Goal: Transaction & Acquisition: Purchase product/service

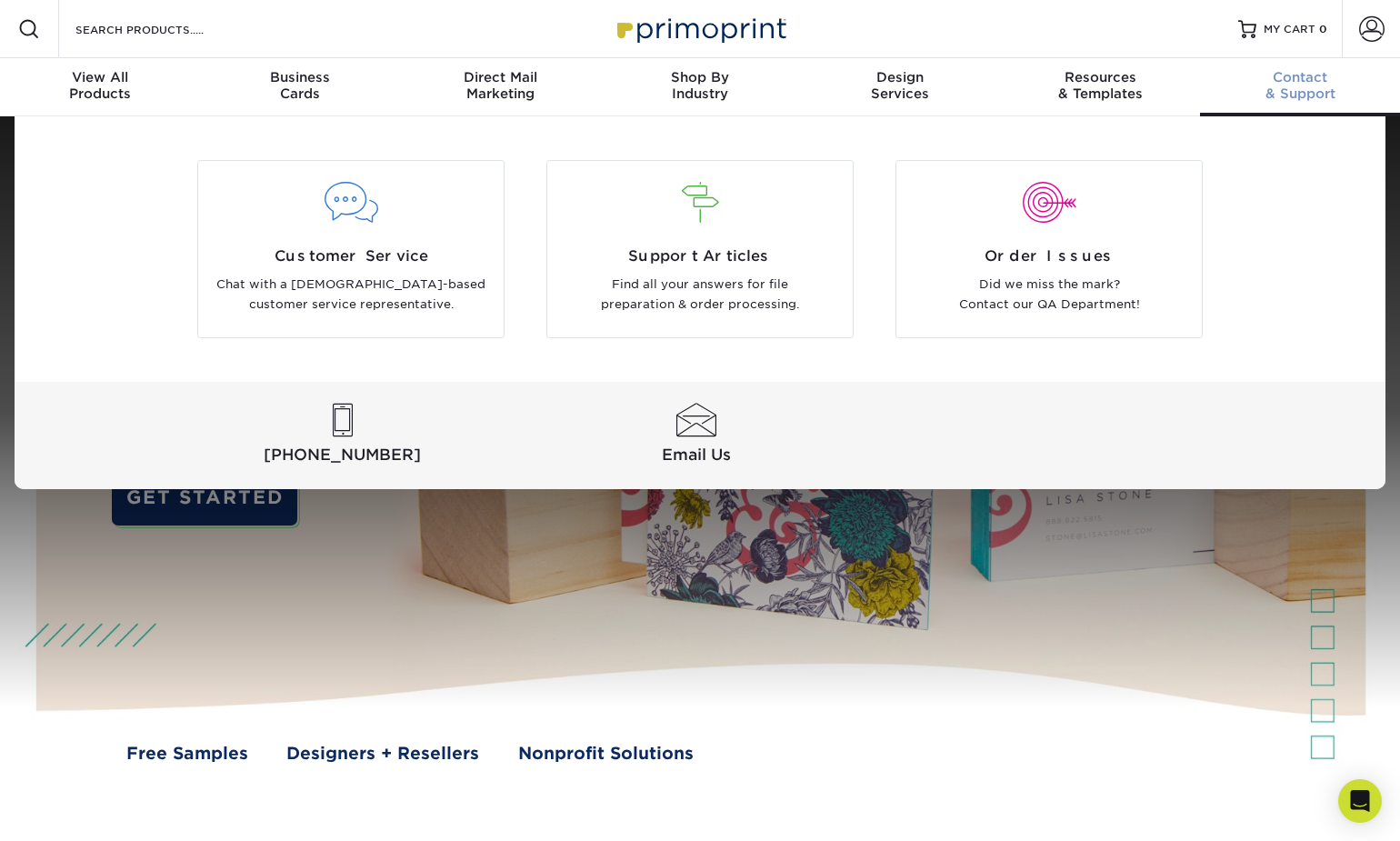
click at [1316, 88] on div "Contact & Support" at bounding box center [1300, 86] width 200 height 33
click at [98, 91] on div "View All Products" at bounding box center [99, 86] width 200 height 33
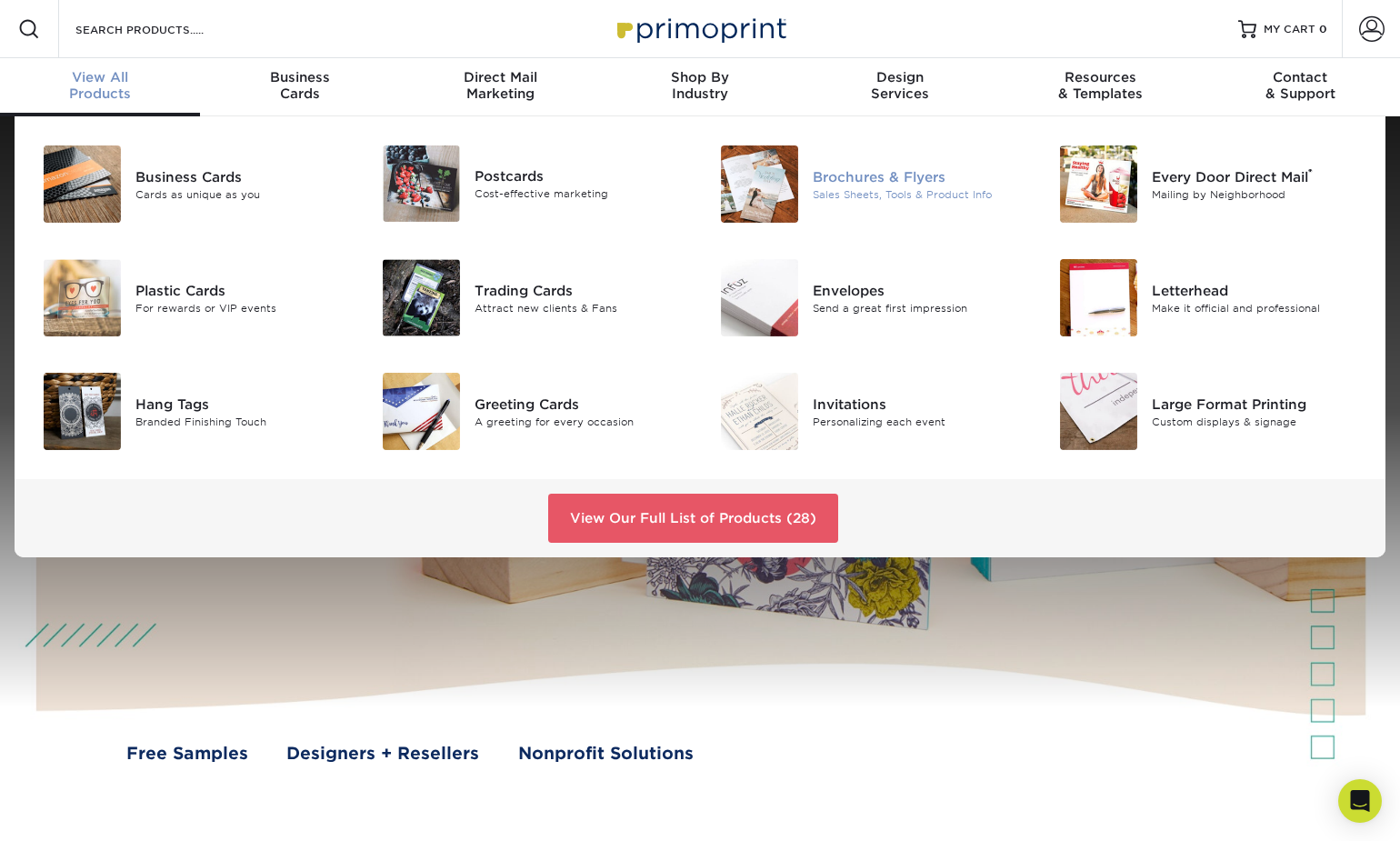
click at [858, 191] on div "Sales Sheets, Tools & Product Info" at bounding box center [919, 194] width 212 height 16
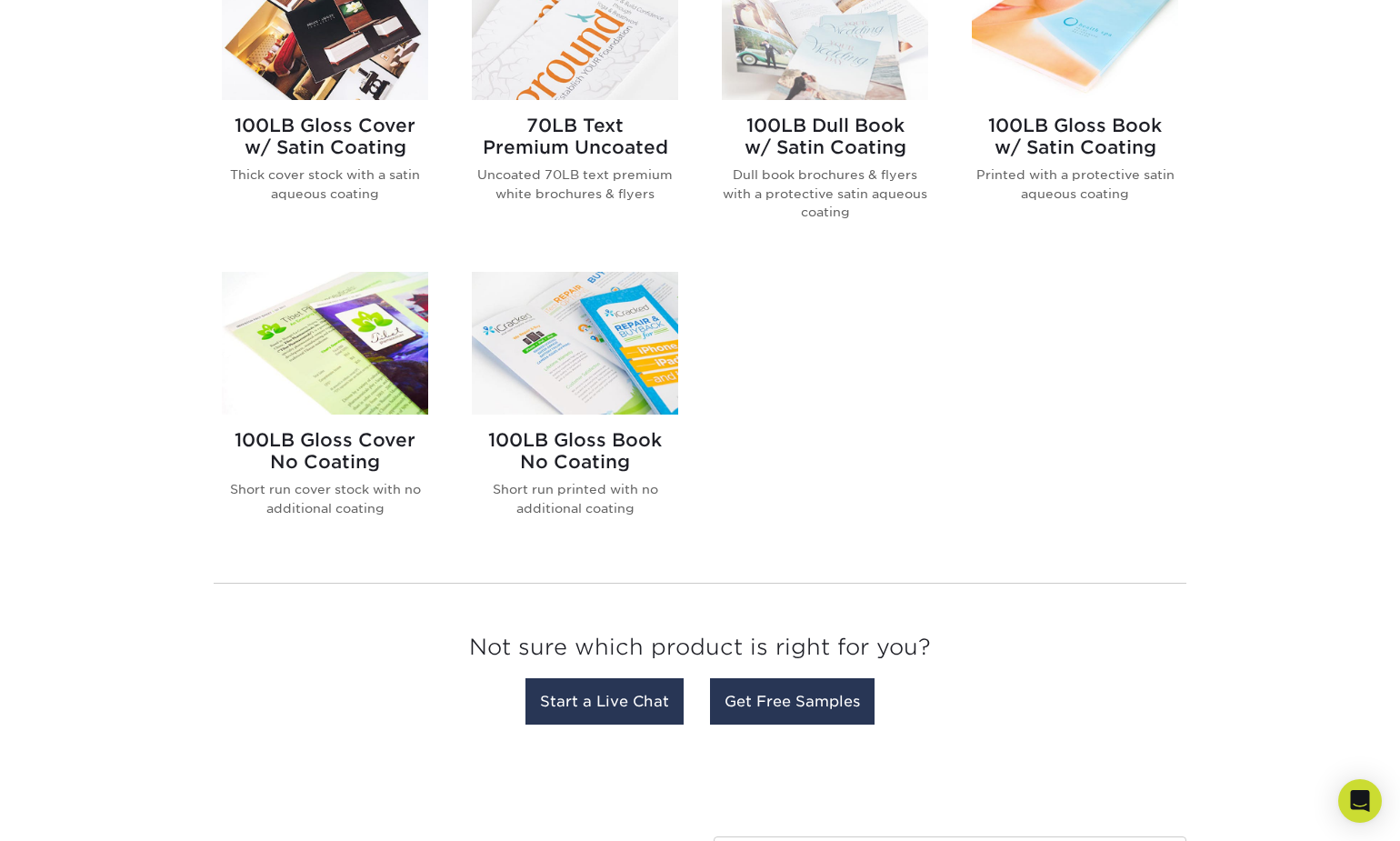
scroll to position [1181, 0]
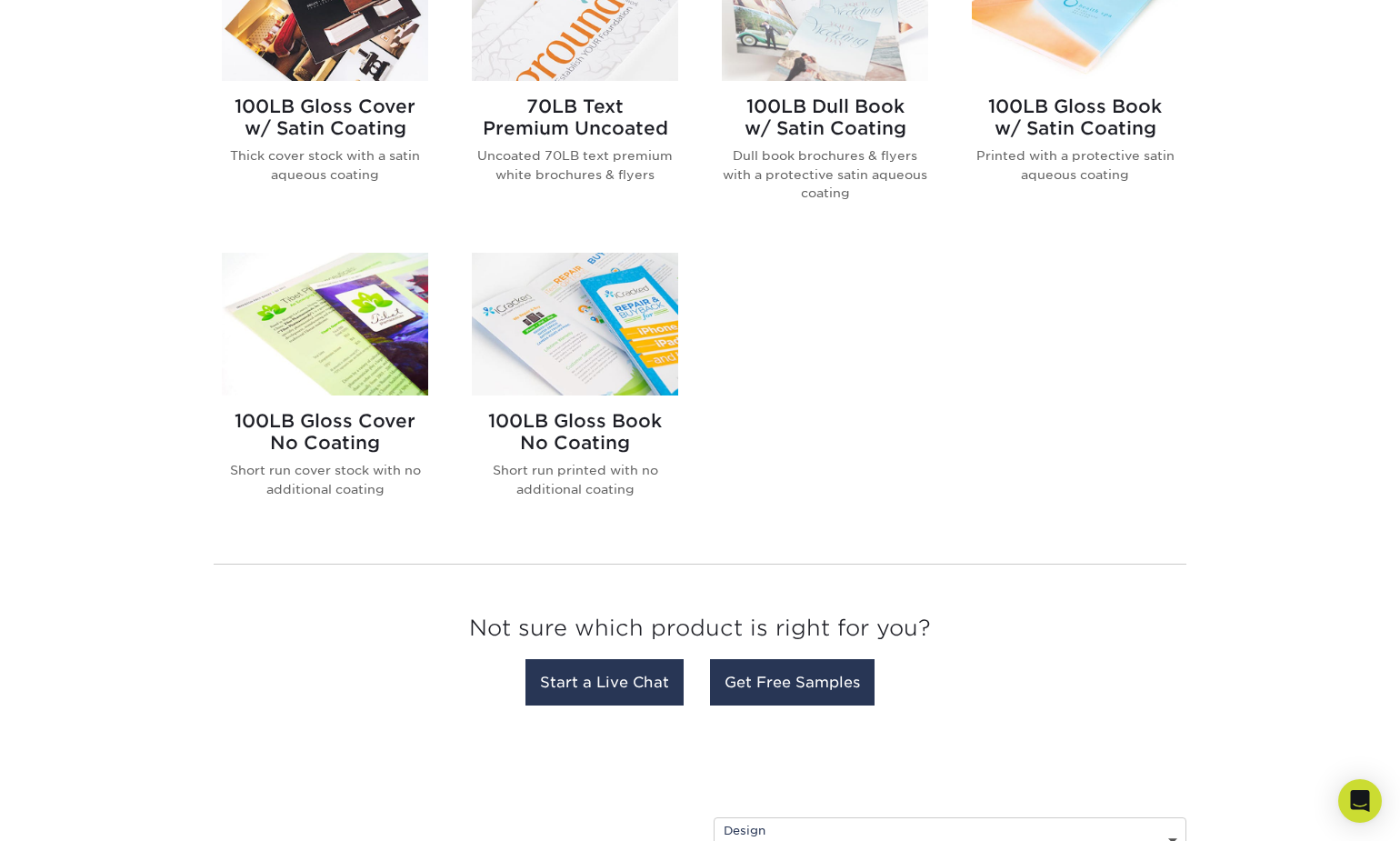
click at [388, 285] on img at bounding box center [325, 324] width 206 height 143
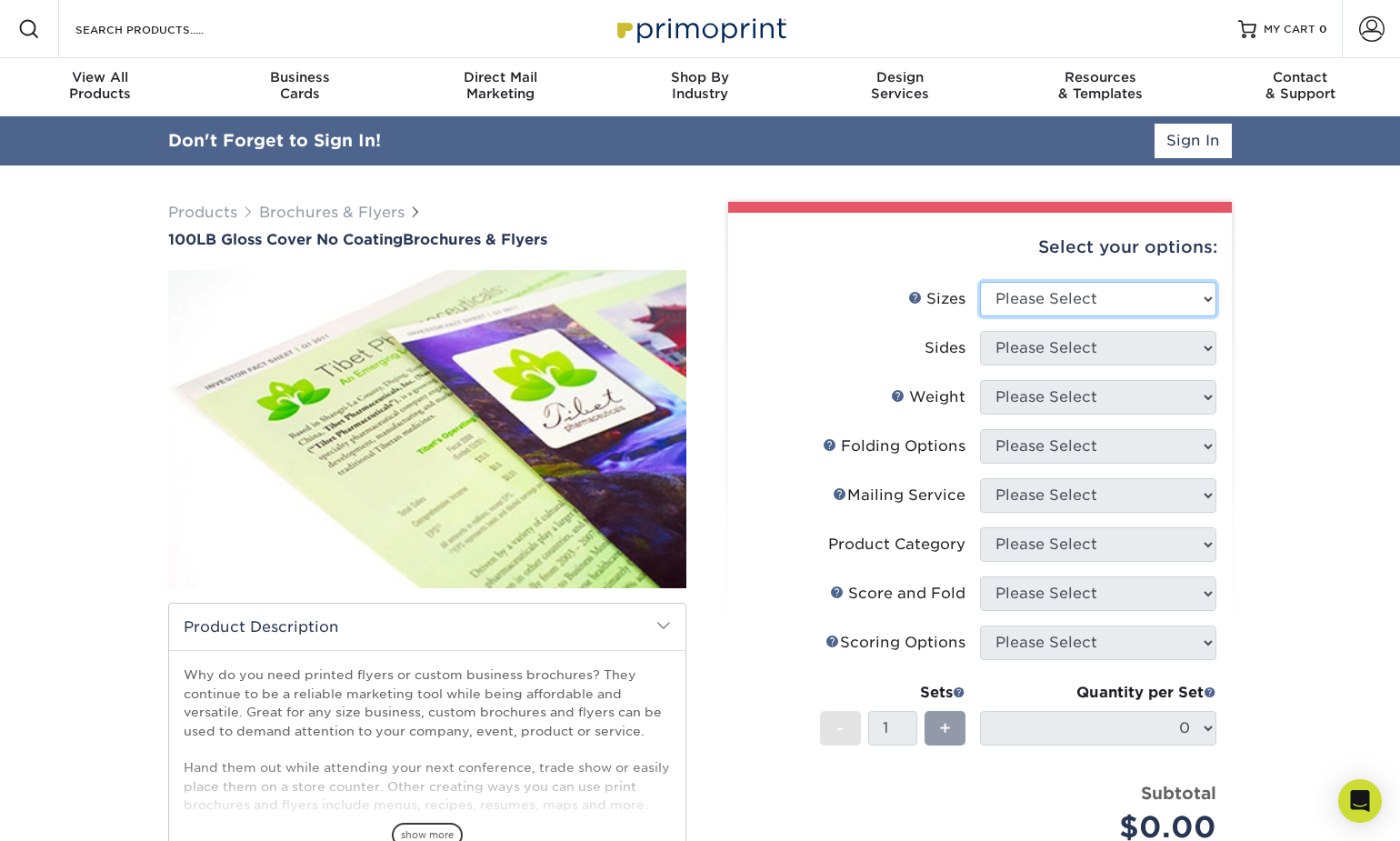
click at [1066, 303] on select "Please Select 3.67" x 8.5" 4" x 8.5" 4" x 8.5" 4" x 11" 4" x 12" 4.25" x 11" 4.…" at bounding box center [1098, 299] width 237 height 35
select select "8.50x11.00"
click at [980, 282] on select "Please Select 3.67" x 8.5" 4" x 8.5" 4" x 8.5" 4" x 11" 4" x 12" 4.25" x 11" 4.…" at bounding box center [1098, 299] width 237 height 35
click at [1047, 358] on select "Please Select Print Both Sides Print Front Only" at bounding box center [1098, 349] width 237 height 35
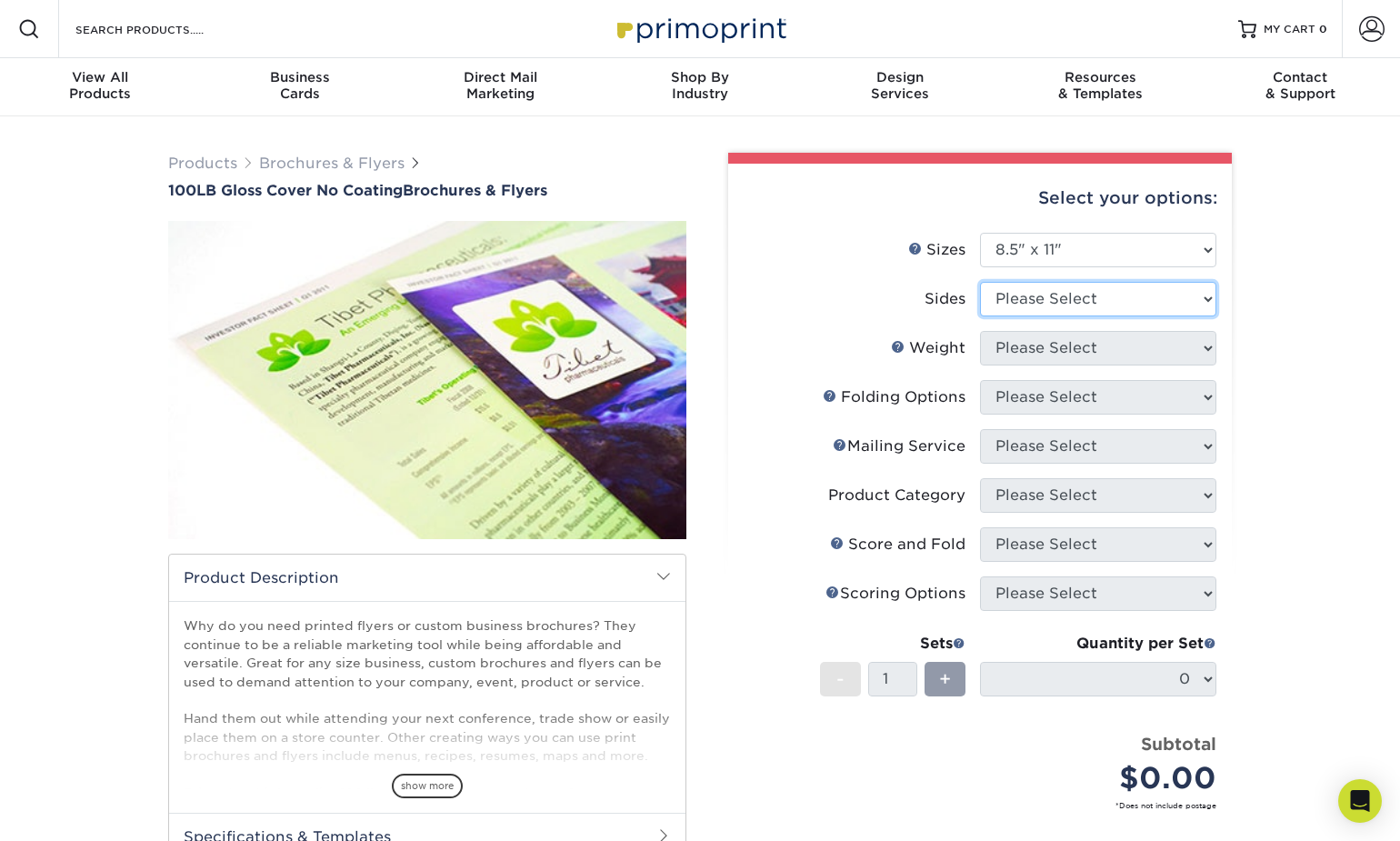
select select "13abbda7-1d64-4f25-8bb2-c179b224825d"
click at [980, 282] on select "Please Select Print Both Sides Print Front Only" at bounding box center [1098, 299] width 237 height 35
click at [1049, 357] on select "Please Select 100LB" at bounding box center [1098, 349] width 237 height 35
select select "100LB"
click at [980, 331] on select "Please Select 100LB" at bounding box center [1098, 349] width 237 height 35
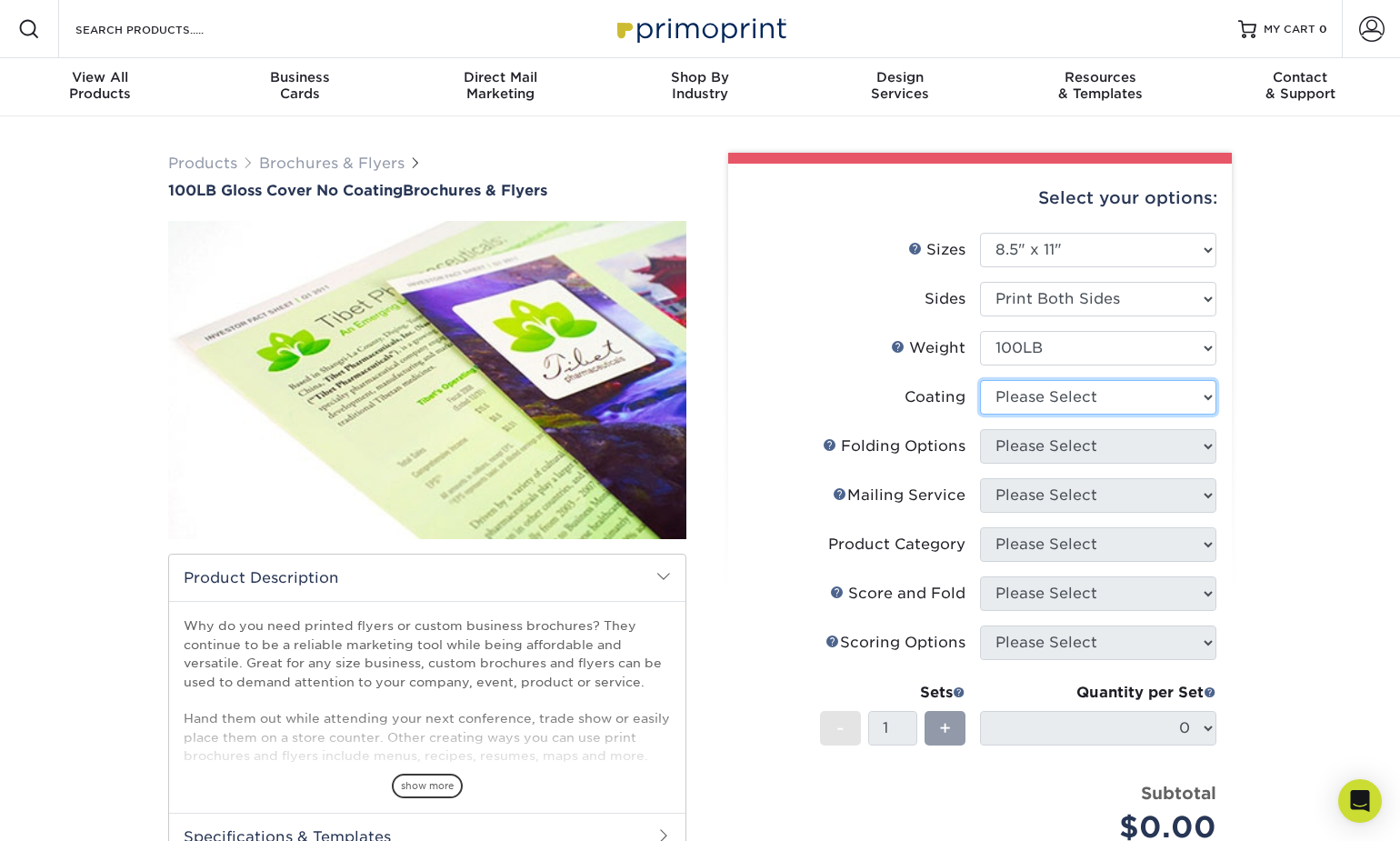
click at [1047, 397] on select at bounding box center [1098, 397] width 237 height 35
select select "3e7618de-abca-4bda-9f97-8b9129e913d8"
click at [980, 380] on select at bounding box center [1098, 397] width 237 height 35
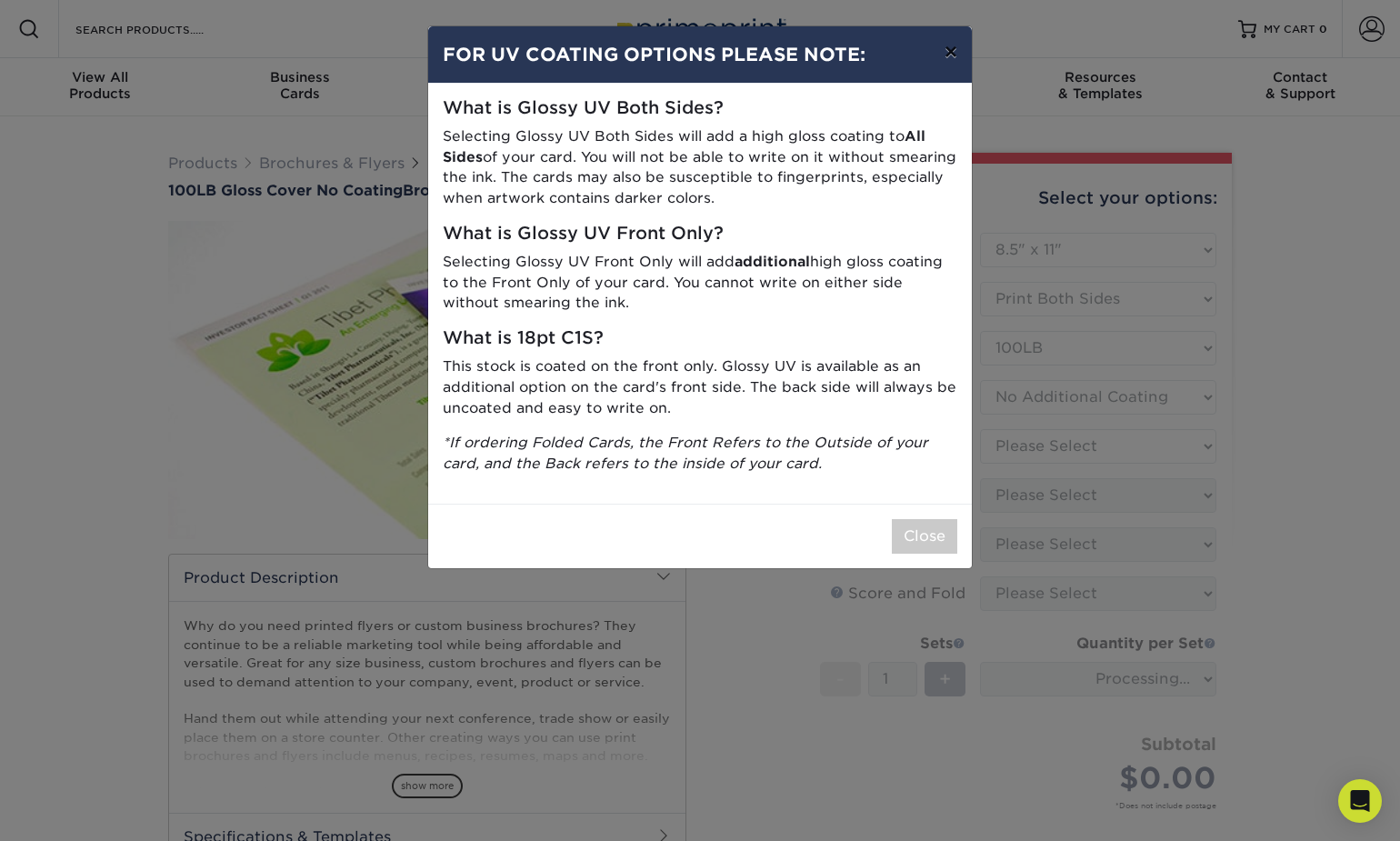
click at [950, 63] on button "×" at bounding box center [951, 52] width 41 height 51
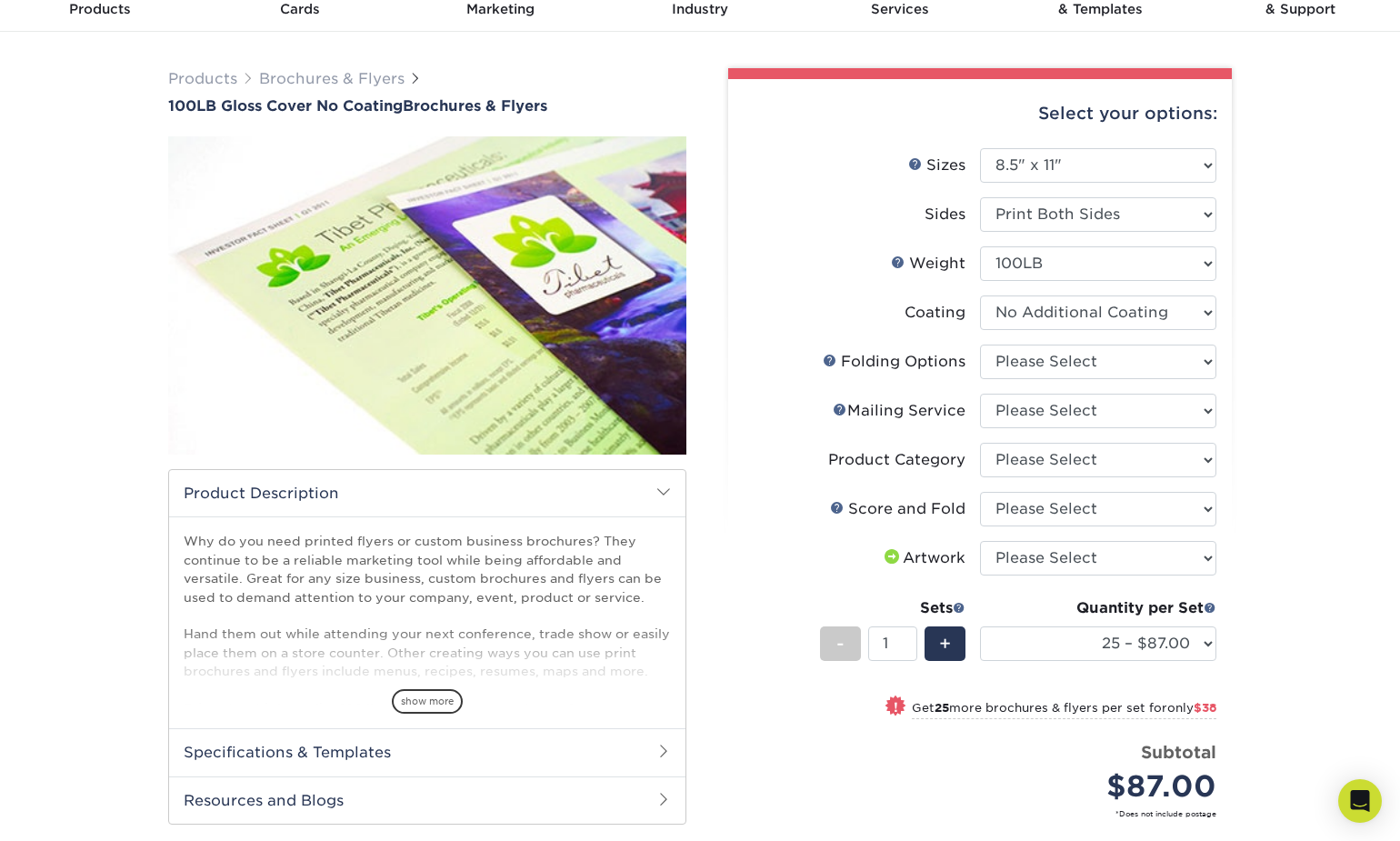
scroll to position [76, 0]
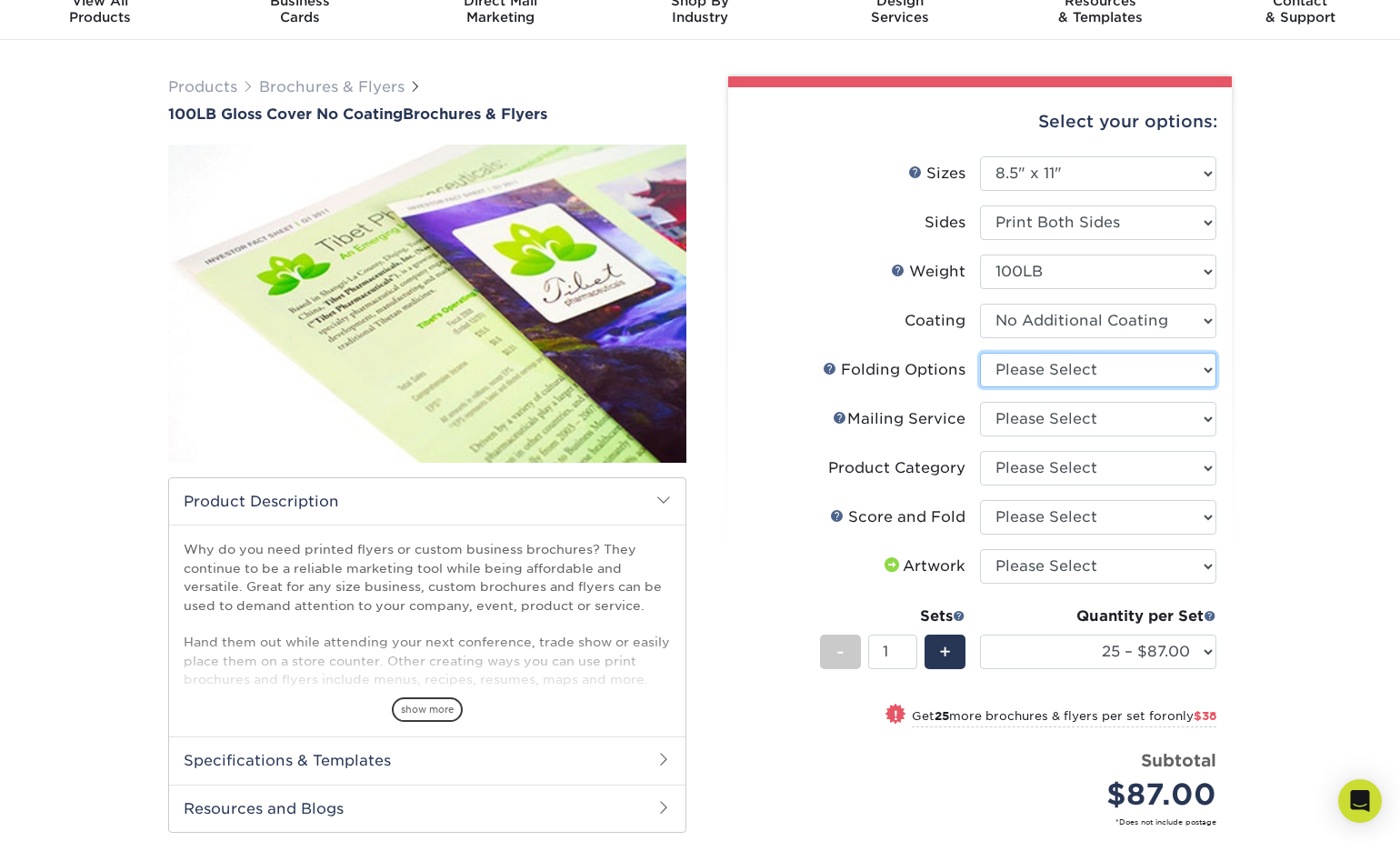
click at [1021, 373] on select "Please Select FLAT - No Folding" at bounding box center [1098, 370] width 237 height 35
select select "9b1d5825-34d1-4721-9874-ed79abb003d7"
click at [980, 352] on select "Please Select FLAT - No Folding" at bounding box center [1098, 370] width 237 height 35
click at [1023, 423] on select "Please Select No Direct Mailing Service No, I will mail/stamp/imprint Direct Ma…" at bounding box center [1098, 420] width 237 height 35
select select "3e5e9bdd-d78a-4c28-a41d-fe1407925ca6"
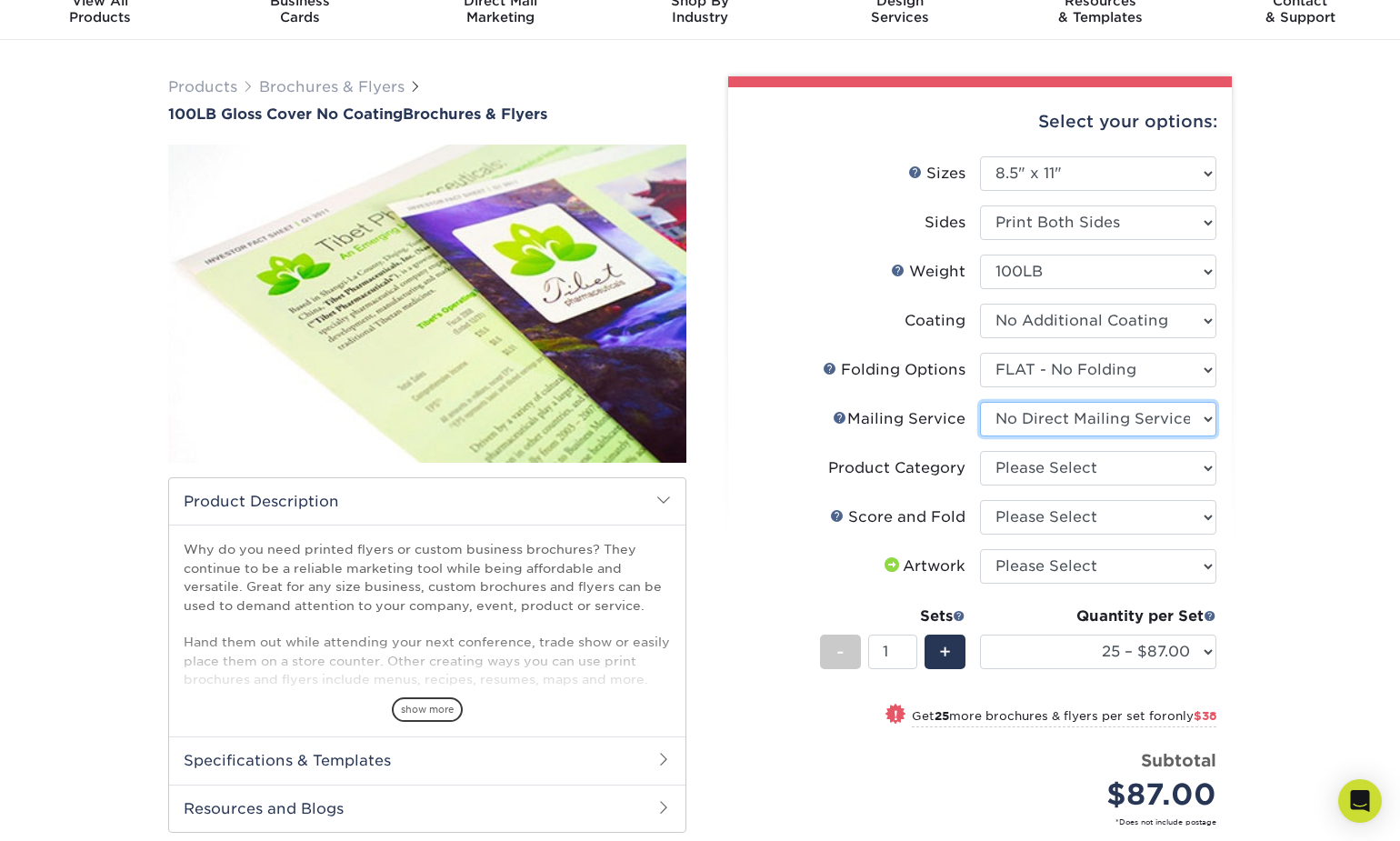
click at [980, 402] on select "Please Select No Direct Mailing Service No, I will mail/stamp/imprint Direct Ma…" at bounding box center [1098, 420] width 237 height 35
click at [1022, 472] on select "Please Select Flyers and Brochures" at bounding box center [1098, 468] width 237 height 35
select select "1a668080-6b7c-4174-b399-2c3833b27ef4"
click at [980, 451] on select "Please Select Flyers and Brochures" at bounding box center [1098, 468] width 237 height 35
click at [984, 516] on select "Please Select No Scoring and Folding Score & fold in half Score and 1/2 Fold on…" at bounding box center [1098, 517] width 237 height 35
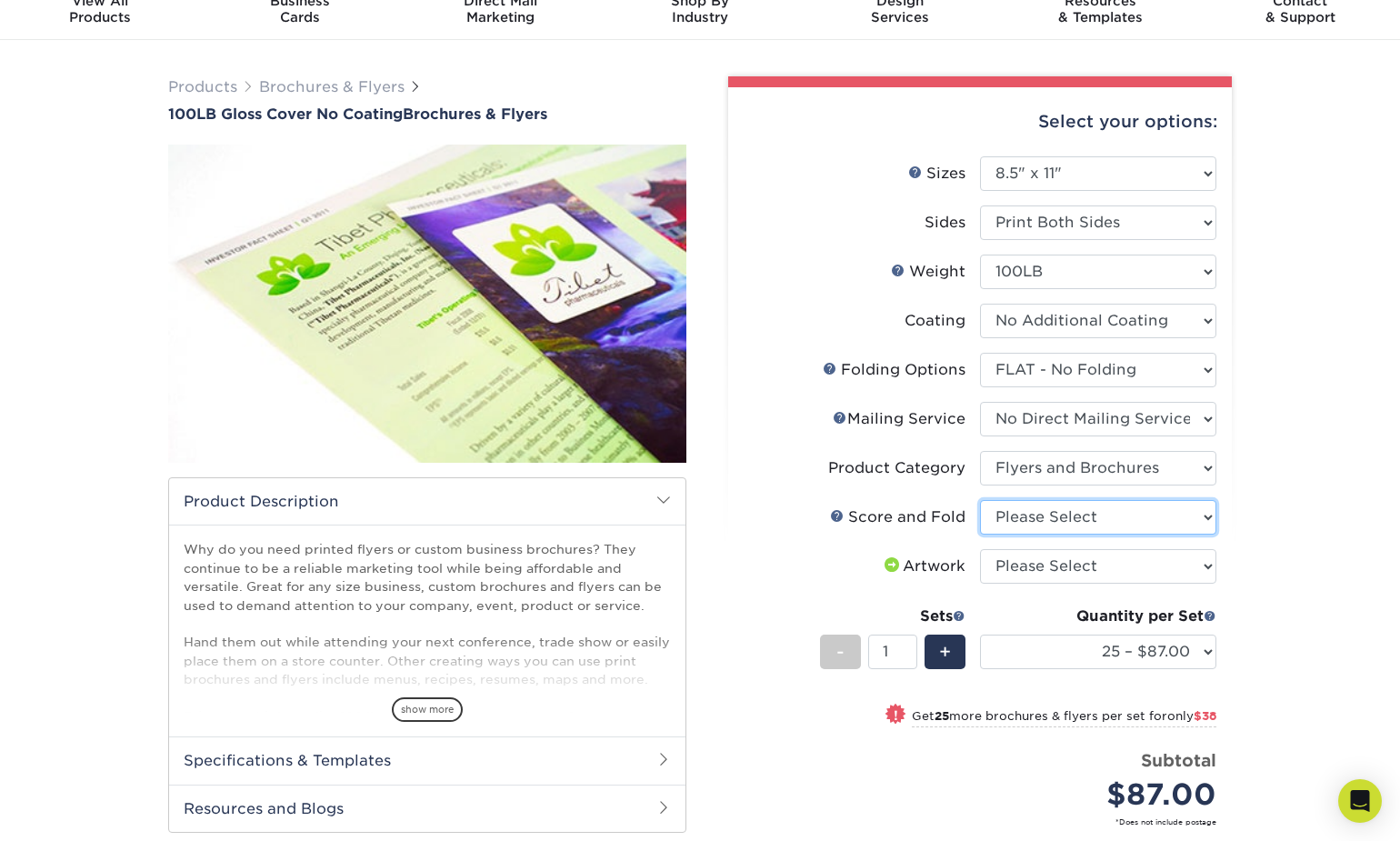
select select "bd0593cf-038a-41f4-bfbc-0b0ebdcc21b2"
click at [980, 500] on select "Please Select No Scoring and Folding Score & fold in half Score and 1/2 Fold on…" at bounding box center [1098, 517] width 237 height 35
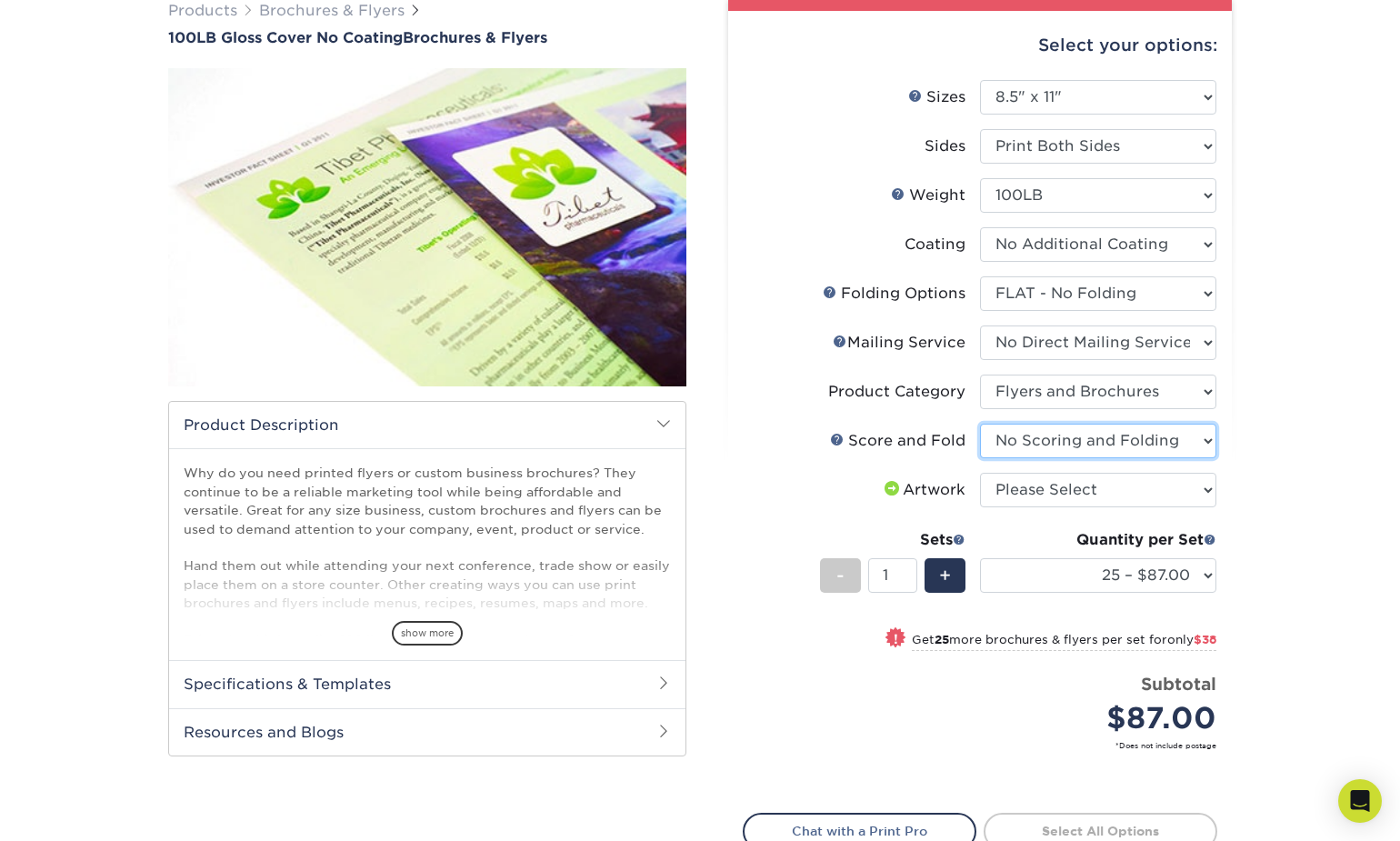
scroll to position [162, 0]
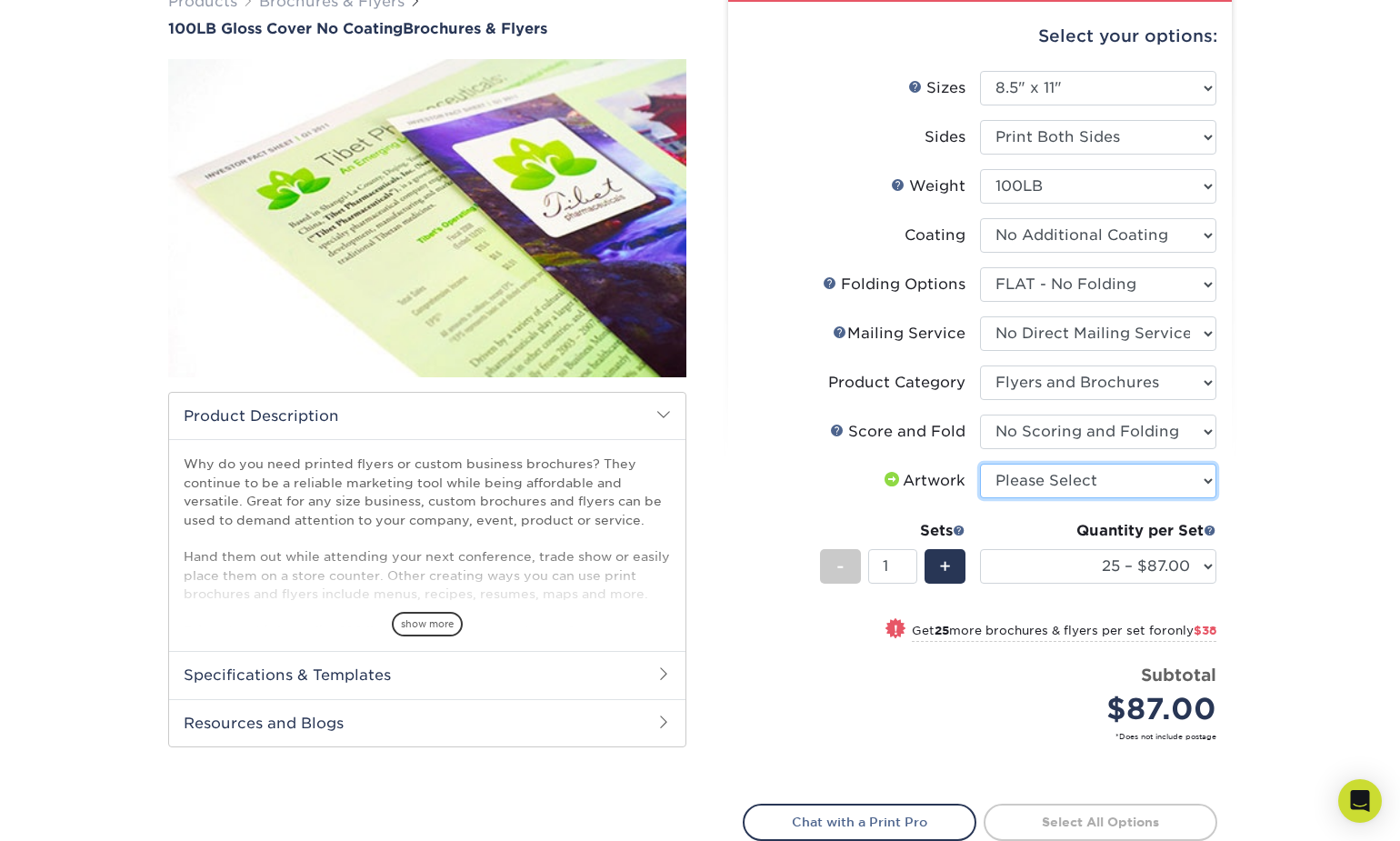
click at [1009, 489] on select "Please Select I will upload files I need a design - $175" at bounding box center [1098, 481] width 237 height 35
select select "upload"
click at [980, 464] on select "Please Select I will upload files I need a design - $175" at bounding box center [1098, 481] width 237 height 35
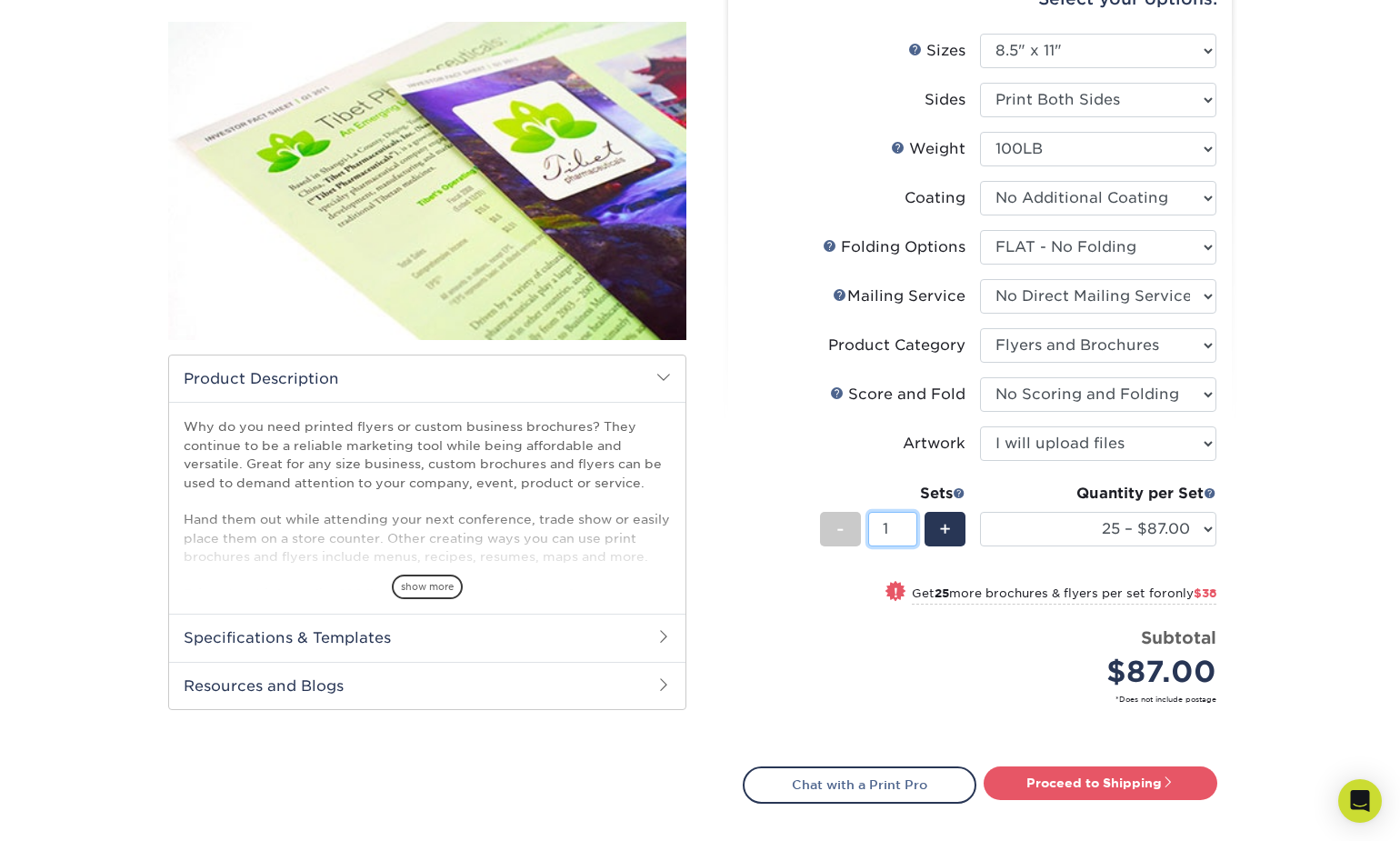
click at [893, 531] on input "1" at bounding box center [892, 529] width 48 height 35
click at [892, 531] on input "1" at bounding box center [892, 529] width 48 height 35
click at [1102, 520] on select "25 – $87.00 50 – $125.00 75 – $163.00 100 – $190.00 250 – $328.00 500 – $369.00…" at bounding box center [1098, 529] width 237 height 35
click at [980, 512] on select "25 – $87.00 50 – $125.00 75 – $163.00 100 – $190.00 250 – $328.00 500 – $369.00…" at bounding box center [1098, 529] width 237 height 35
click at [1125, 532] on select "25 – $87.00 50 – $125.00 75 – $163.00 100 – $190.00 250 – $328.00 500 – $369.00…" at bounding box center [1098, 529] width 237 height 35
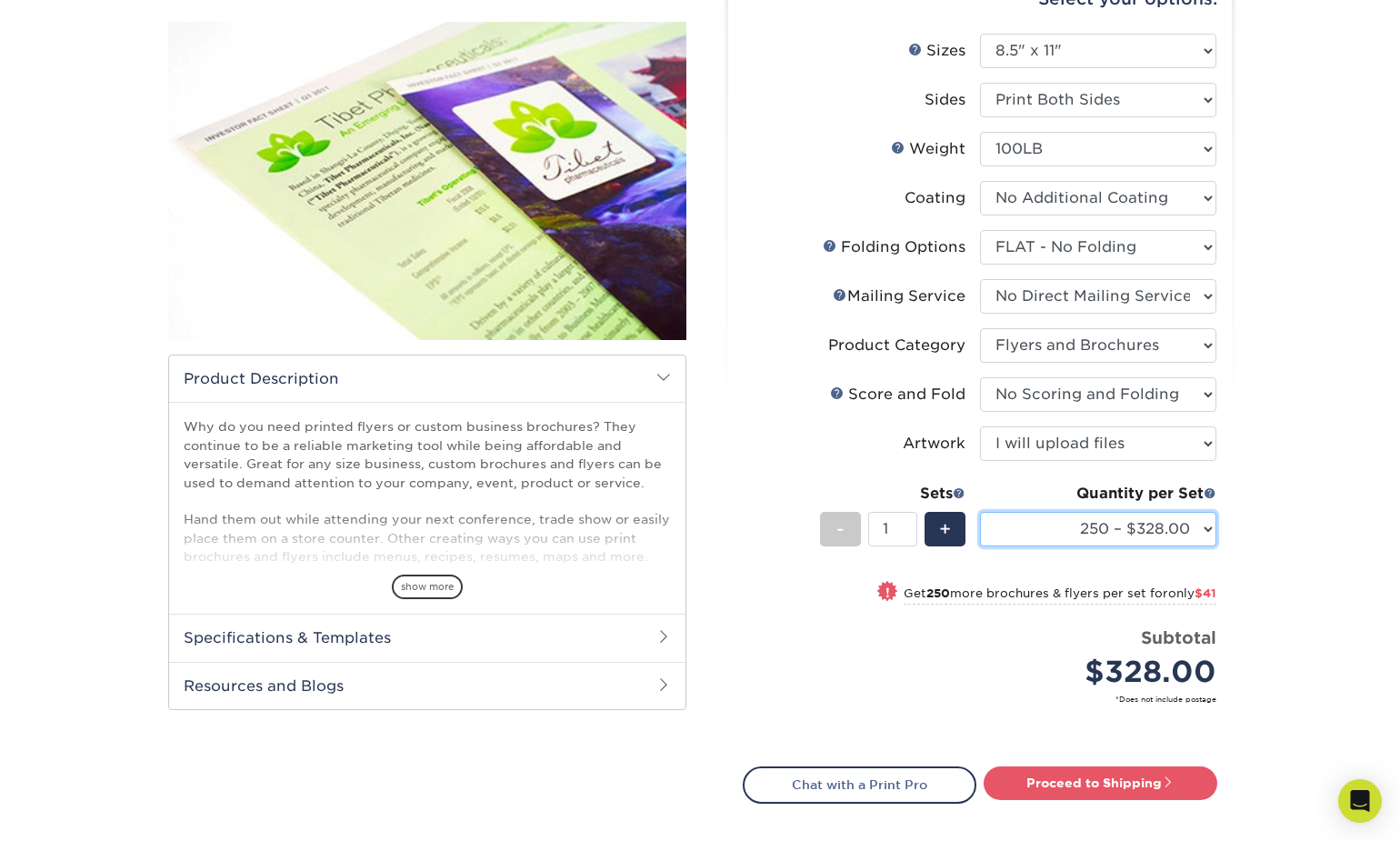
select select "500 – $369.00"
click at [980, 512] on select "25 – $87.00 50 – $125.00 75 – $163.00 100 – $190.00 250 – $328.00 500 – $369.00…" at bounding box center [1098, 529] width 237 height 35
click at [1112, 540] on select "25 – $87.00 50 – $125.00 75 – $163.00 100 – $190.00 250 – $328.00 500 – $369.00…" at bounding box center [1098, 529] width 237 height 35
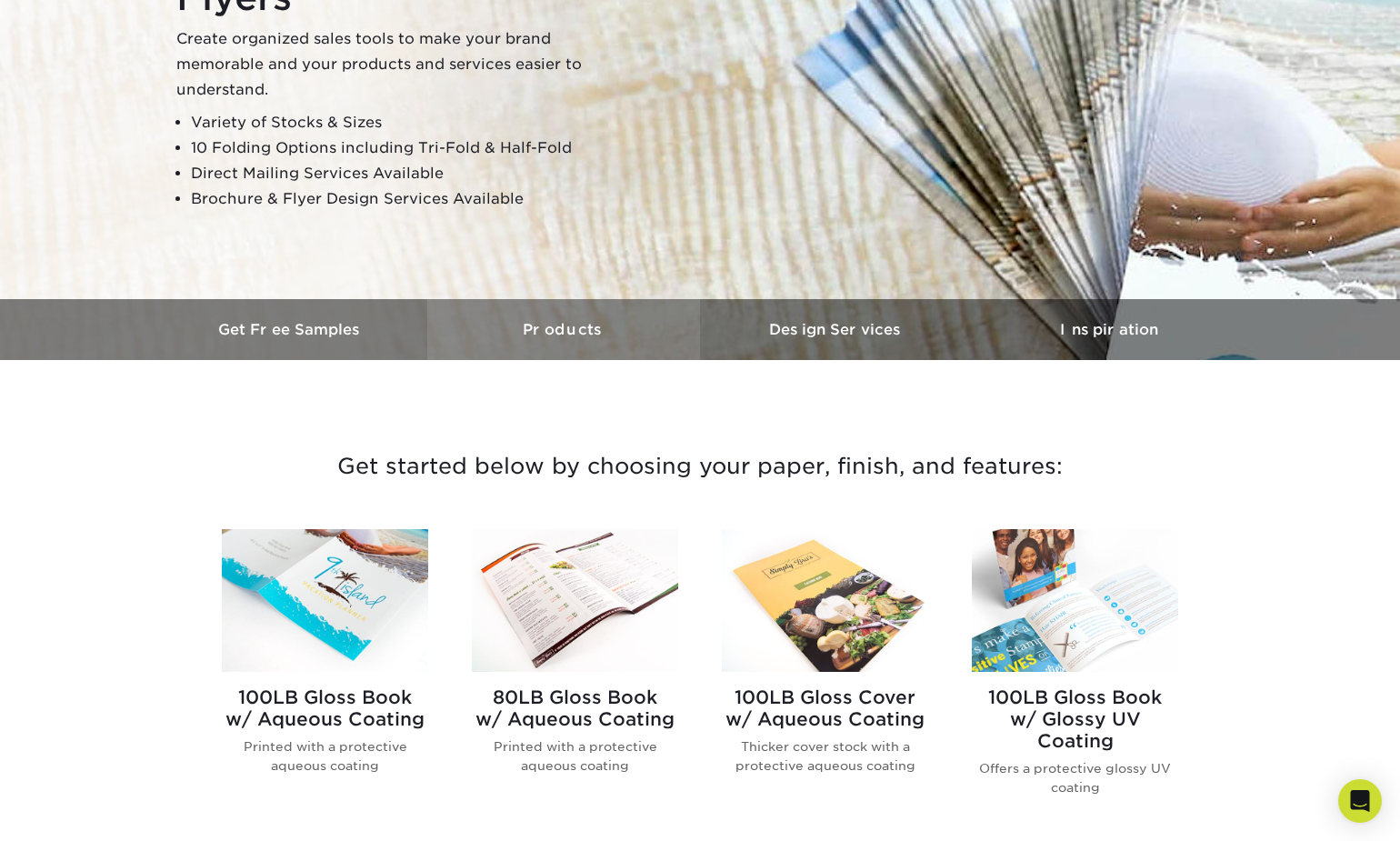
click at [538, 329] on h3 "Products" at bounding box center [563, 329] width 272 height 17
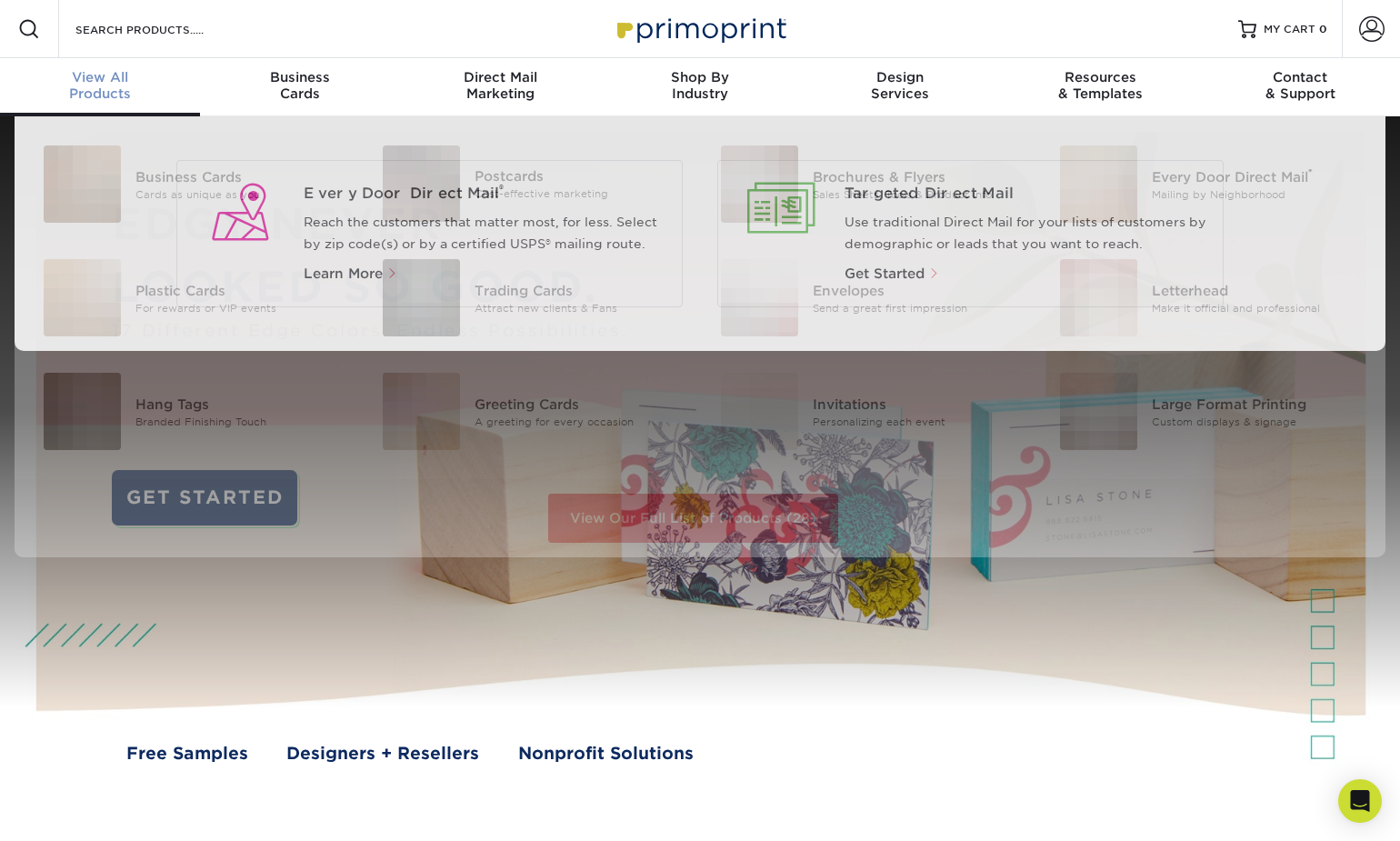
click at [124, 95] on div "View All Products" at bounding box center [99, 86] width 200 height 33
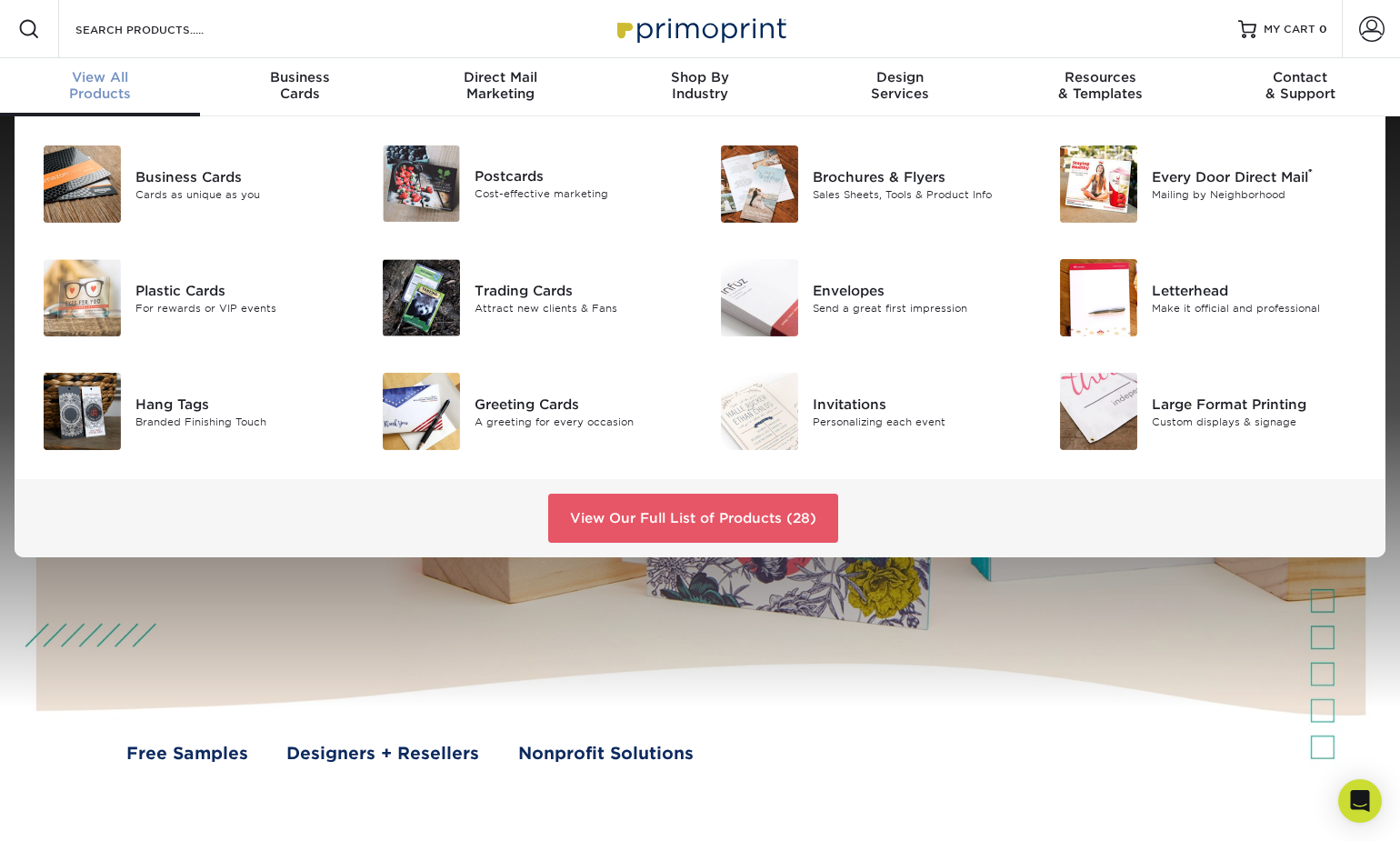
click at [115, 95] on div "View All Products" at bounding box center [99, 86] width 200 height 33
click at [654, 509] on link "View Our Full List of Products (28)" at bounding box center [693, 517] width 290 height 49
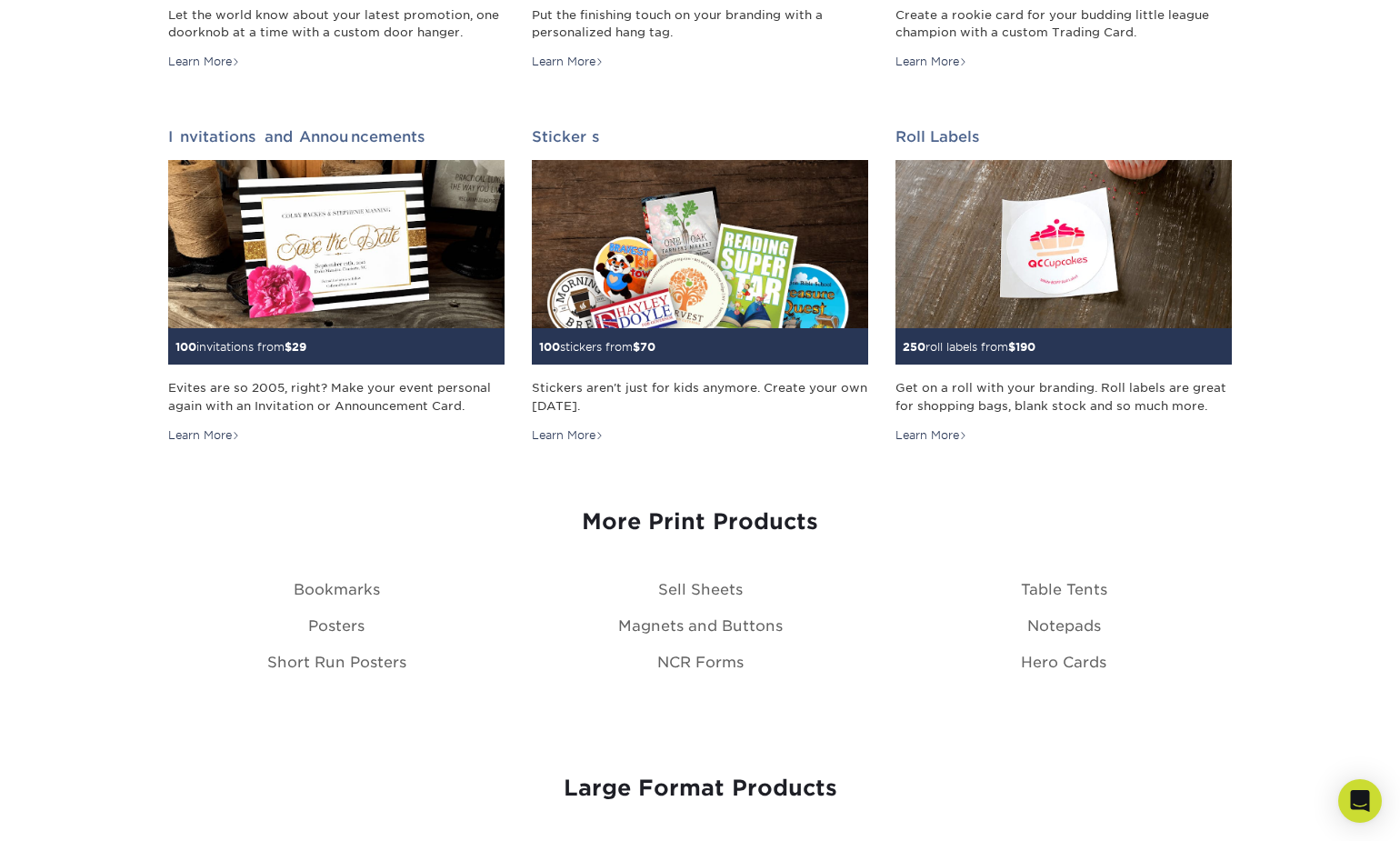
scroll to position [1722, 0]
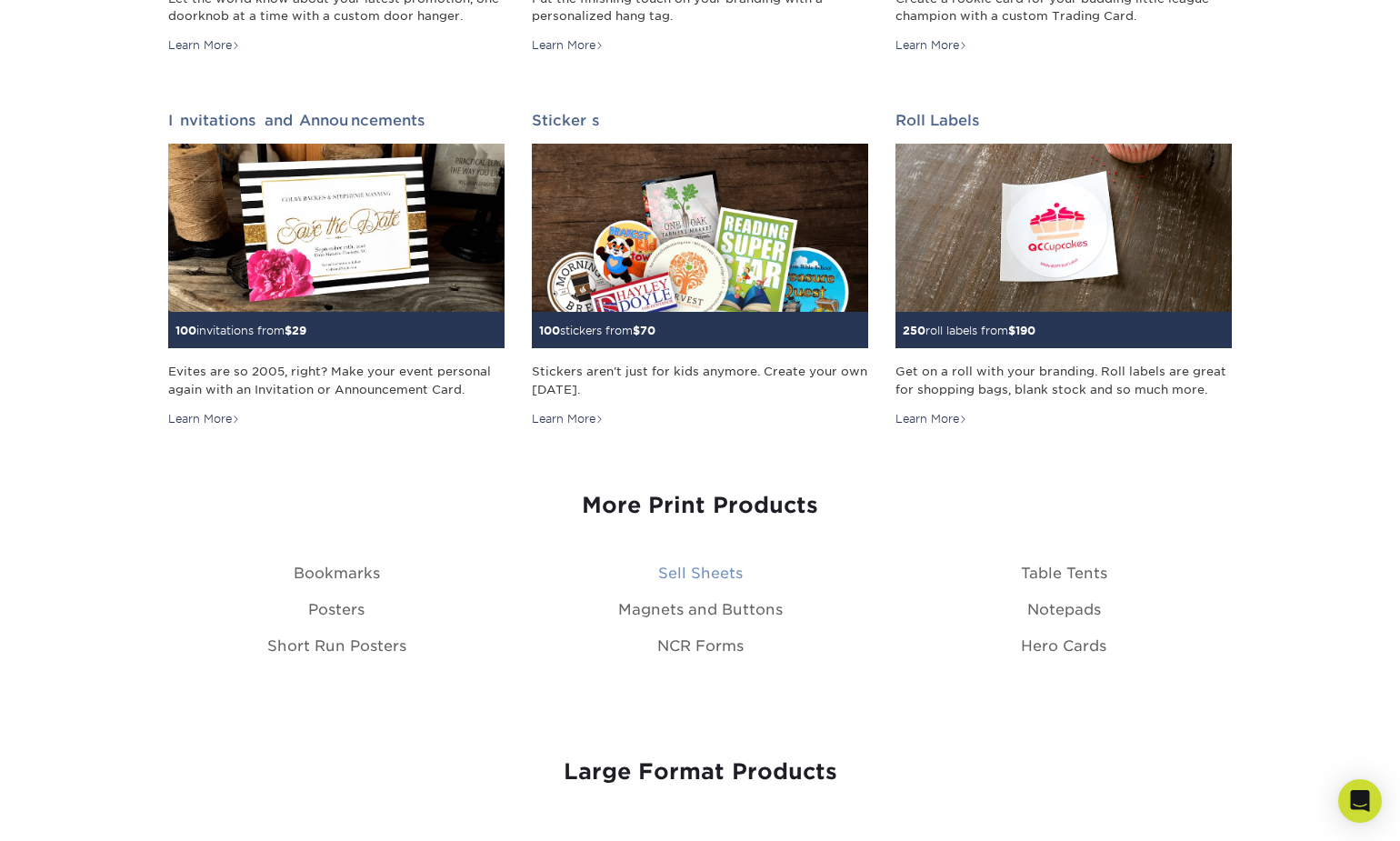
click at [706, 572] on link "Sell Sheets" at bounding box center [700, 572] width 85 height 17
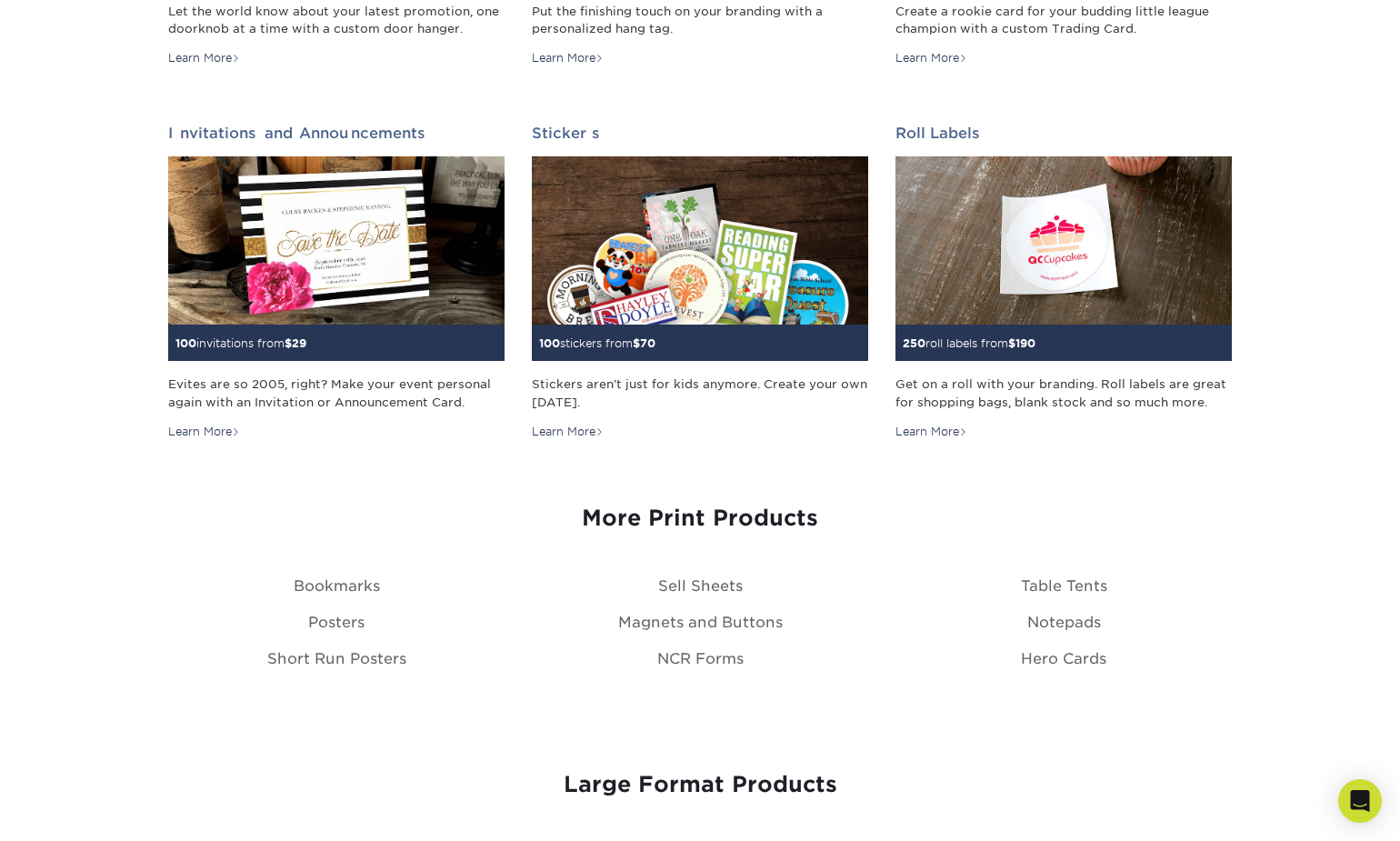
scroll to position [1708, 0]
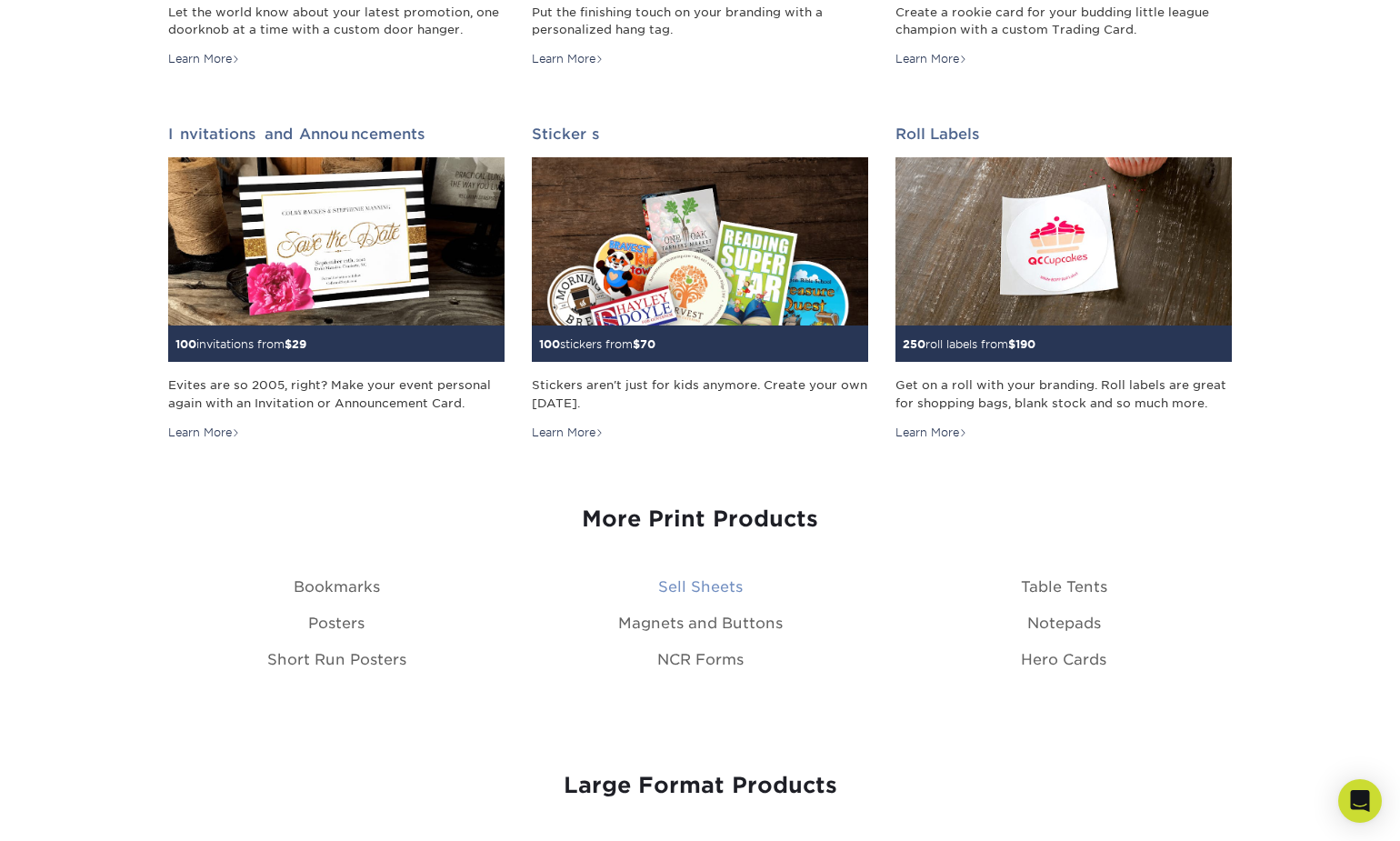
click at [702, 587] on link "Sell Sheets" at bounding box center [700, 586] width 85 height 17
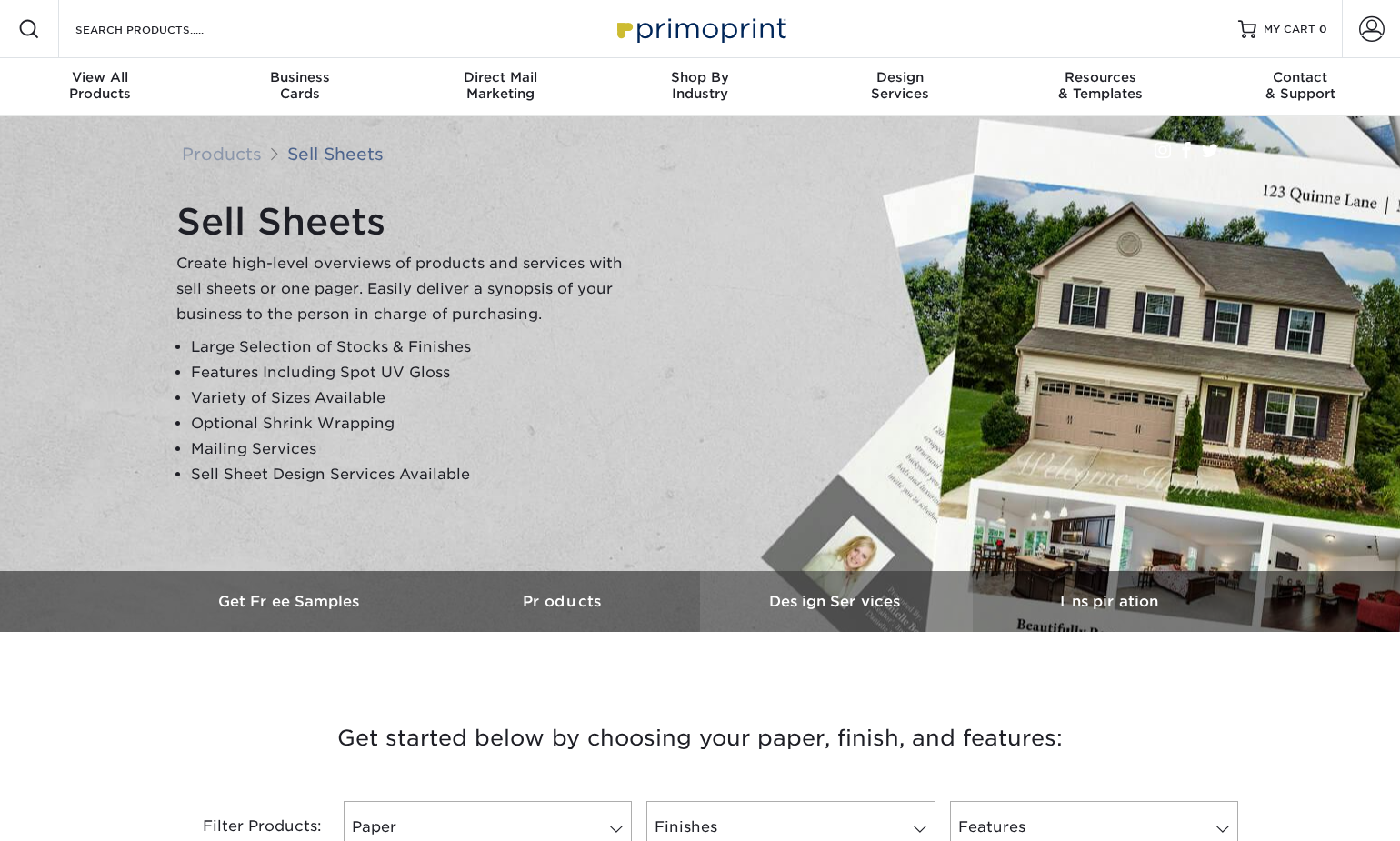
click at [700, 593] on h3 "Design Services" at bounding box center [837, 601] width 272 height 17
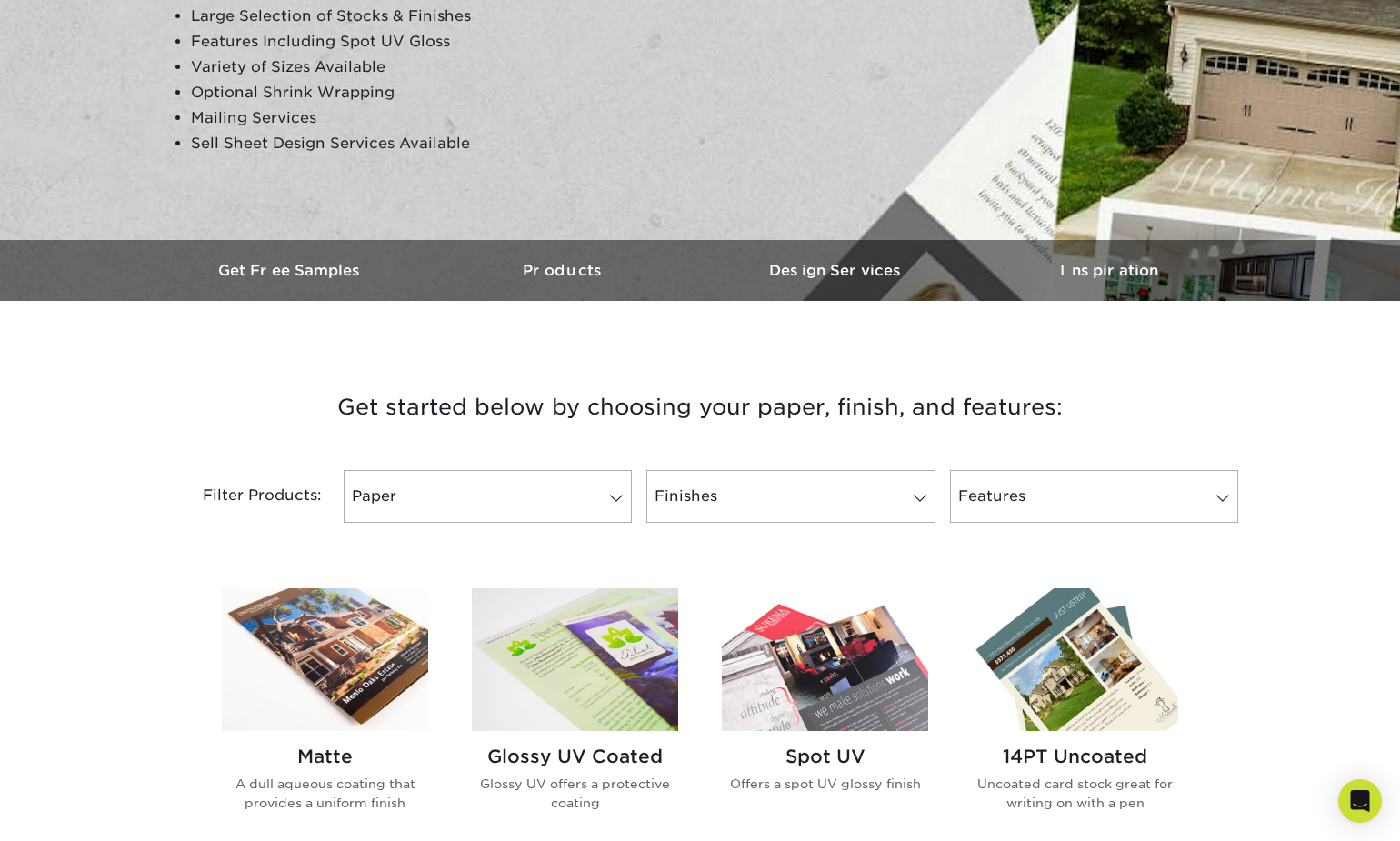
scroll to position [333, 0]
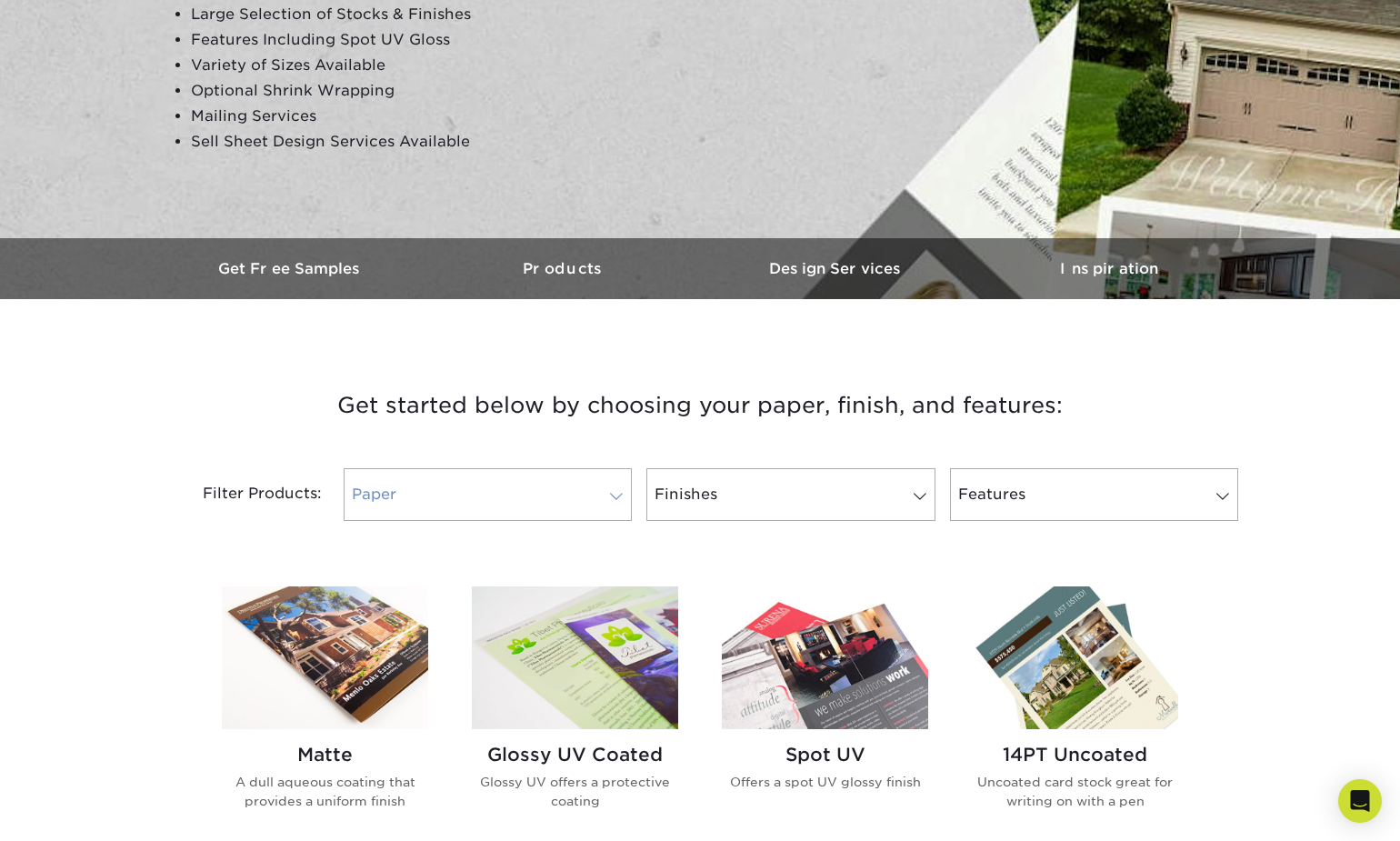
click at [542, 502] on link "Paper" at bounding box center [487, 494] width 288 height 52
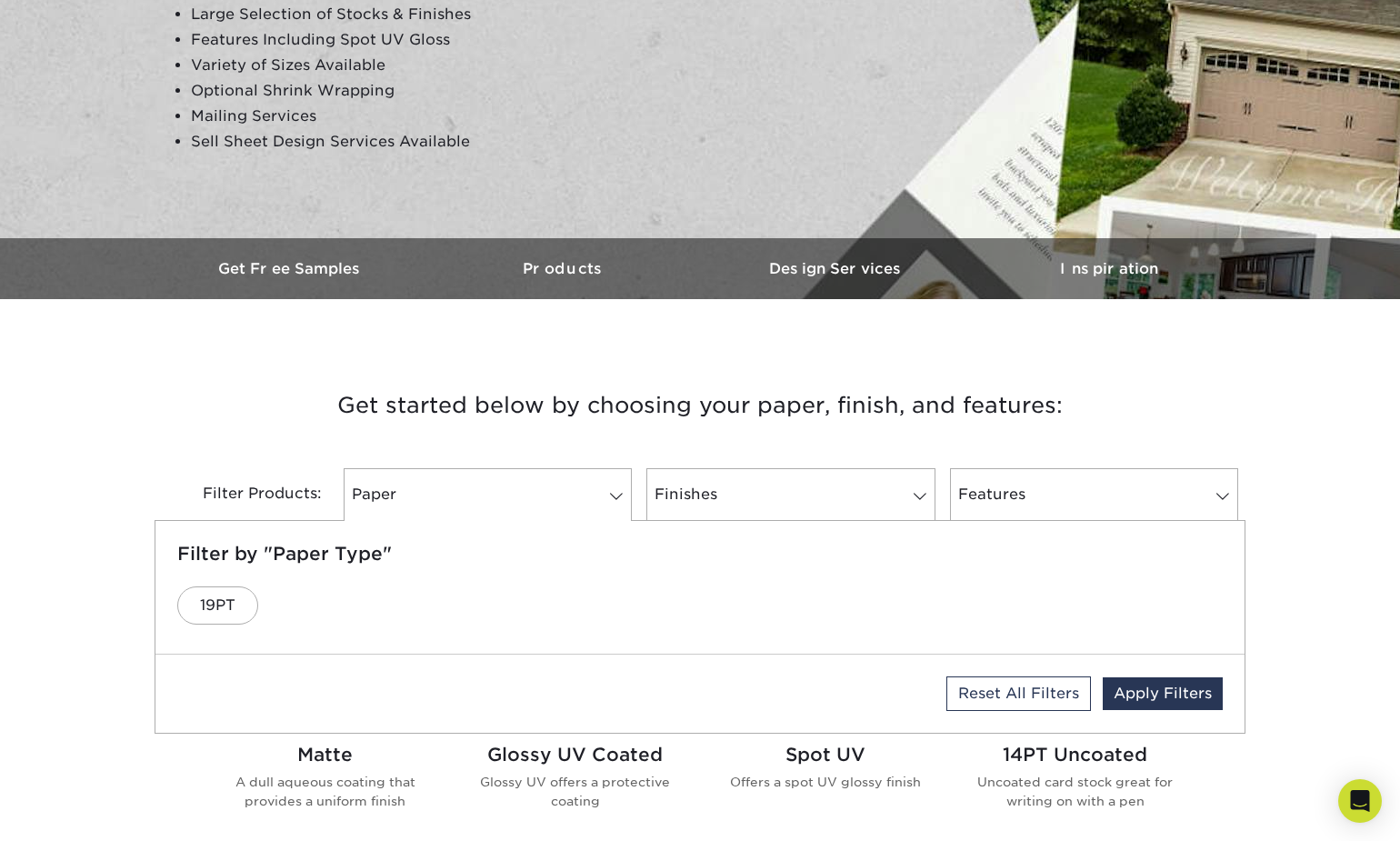
drag, startPoint x: 205, startPoint y: 596, endPoint x: 295, endPoint y: 580, distance: 91.4
click at [206, 596] on link "19PT" at bounding box center [218, 605] width 81 height 38
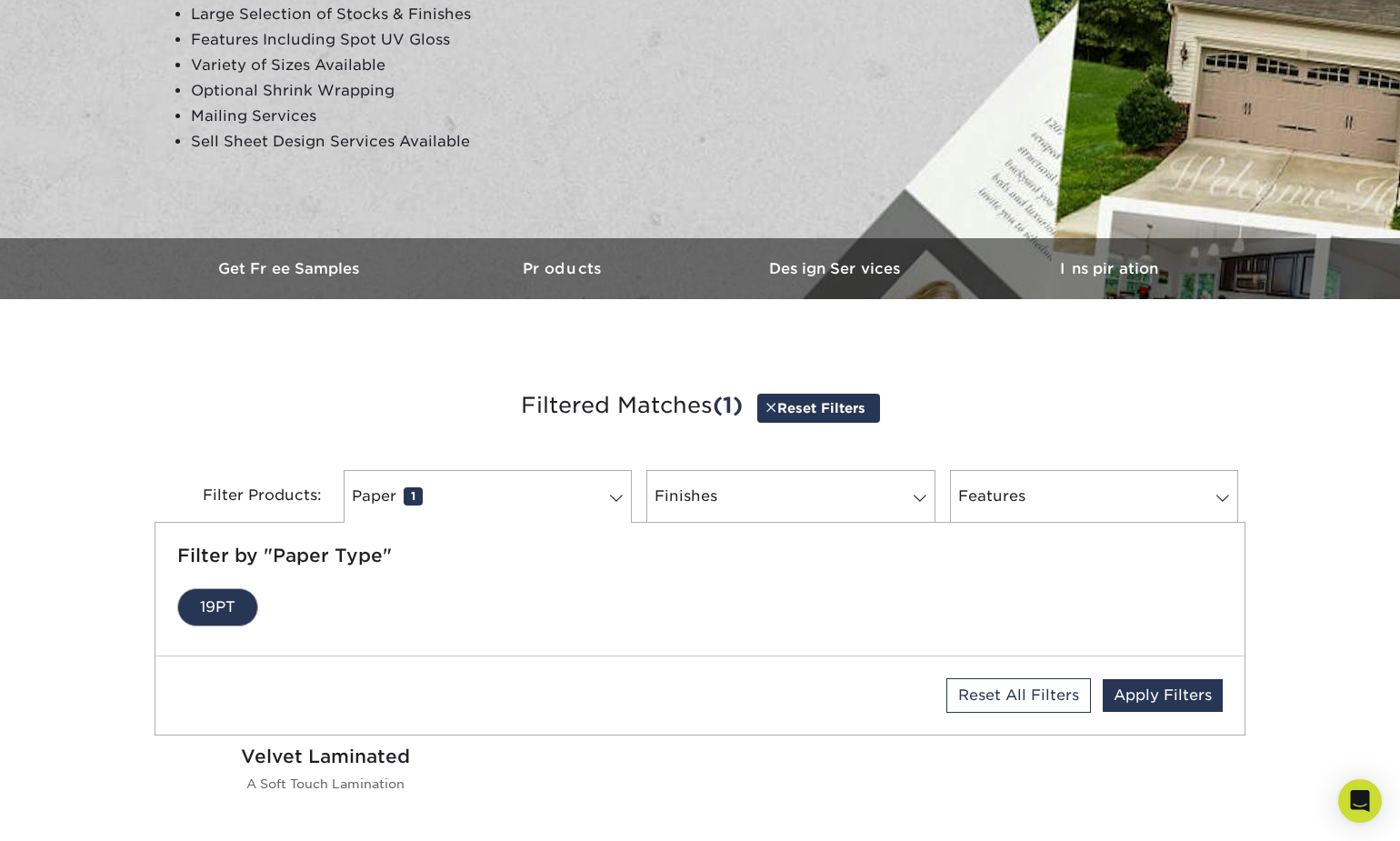
scroll to position [336, 0]
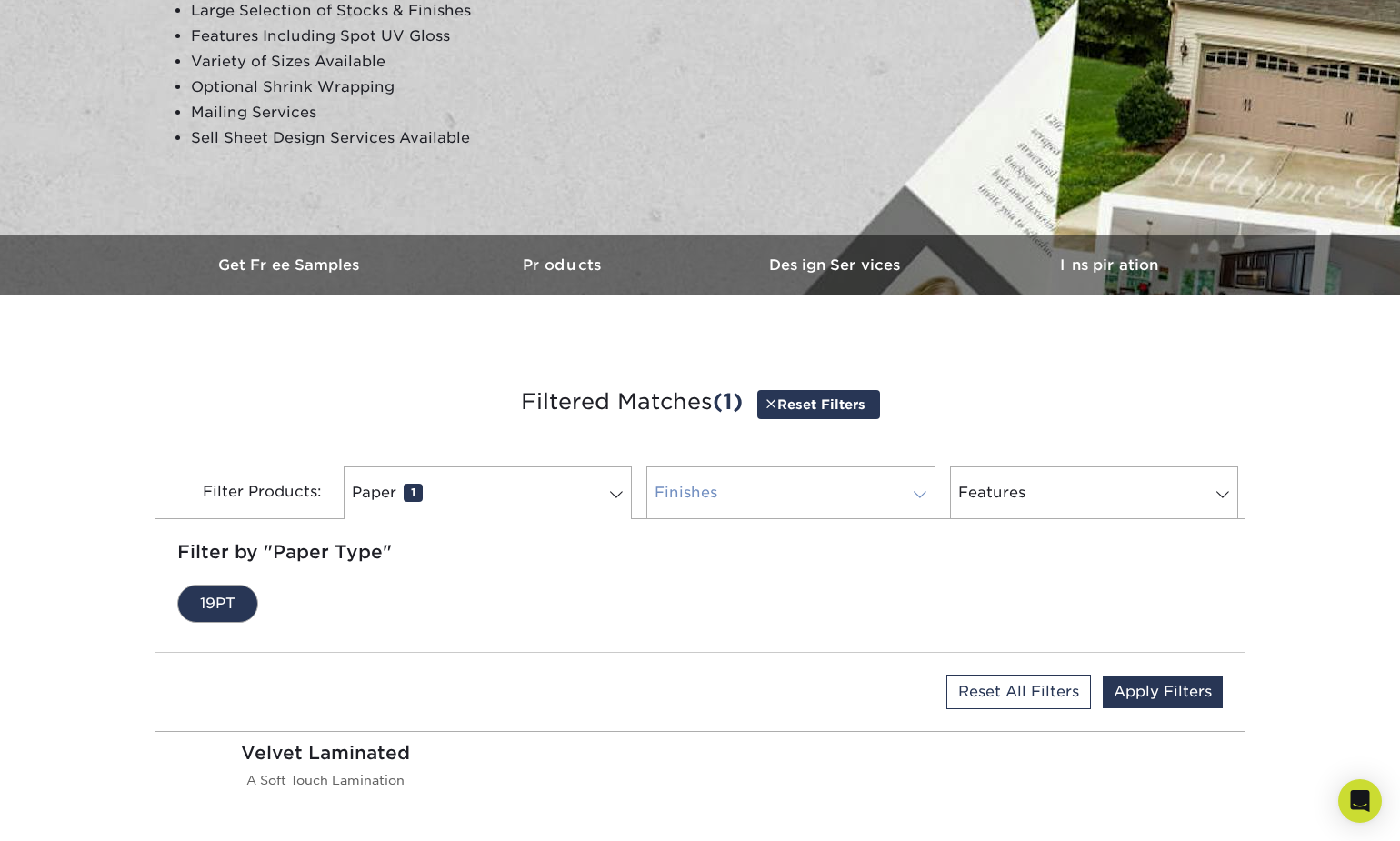
click at [701, 492] on link "Finishes 0" at bounding box center [790, 492] width 288 height 52
click at [1026, 496] on link "Features 0" at bounding box center [1093, 492] width 288 height 52
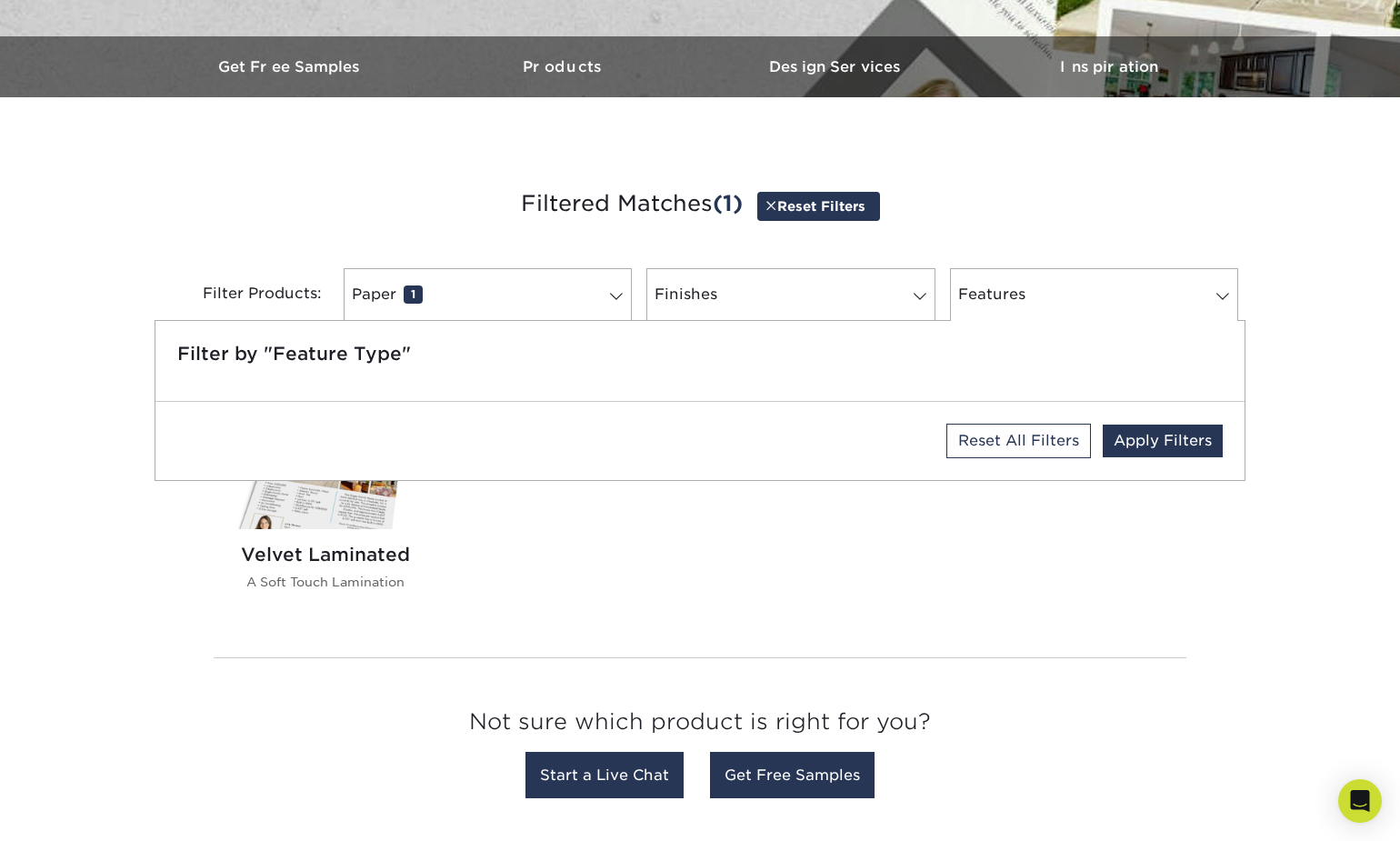
scroll to position [527, 0]
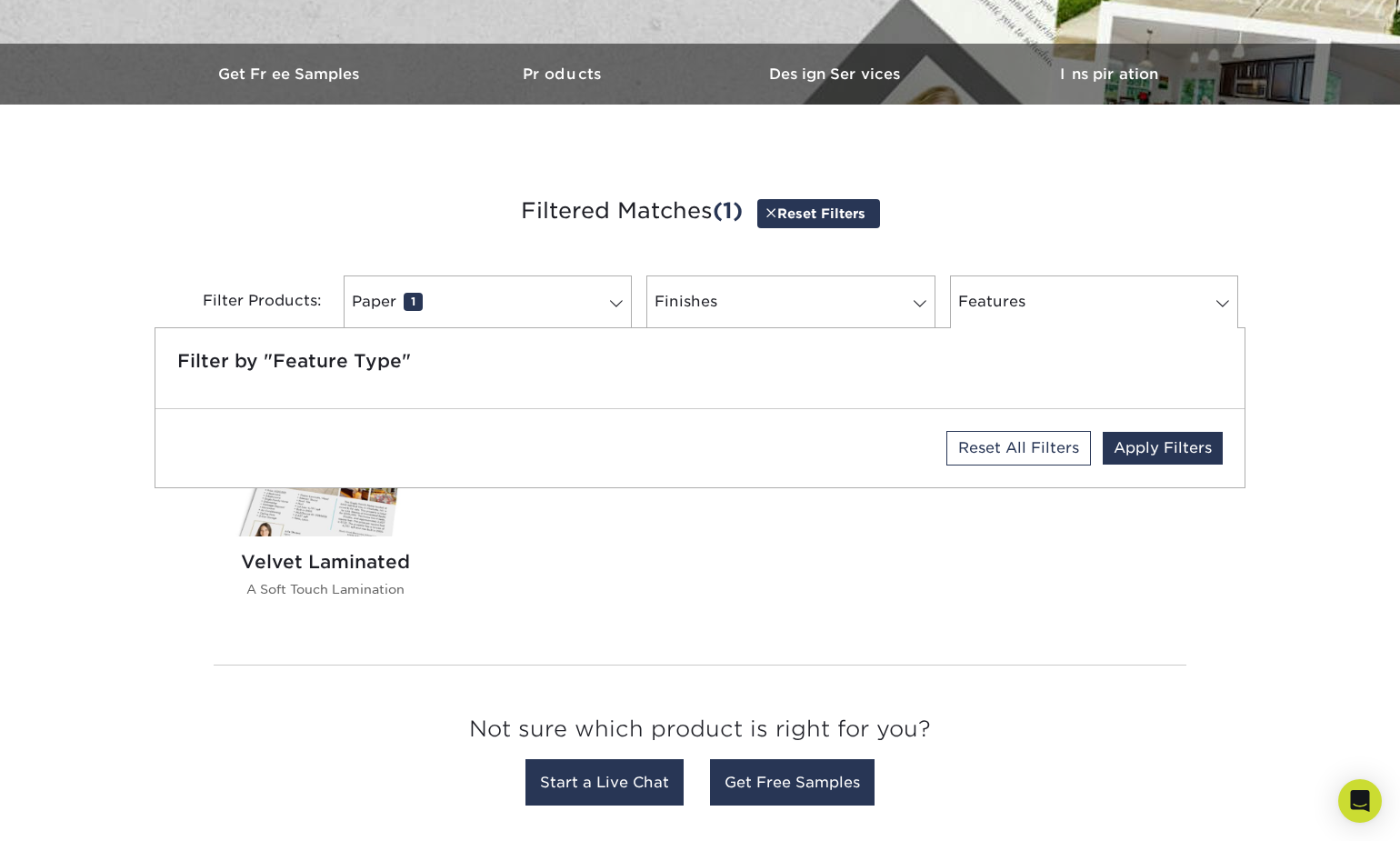
drag, startPoint x: 599, startPoint y: 202, endPoint x: 605, endPoint y: 187, distance: 16.2
click at [599, 202] on h3 "Filtered Matches (1) Reset Filters" at bounding box center [700, 212] width 1064 height 84
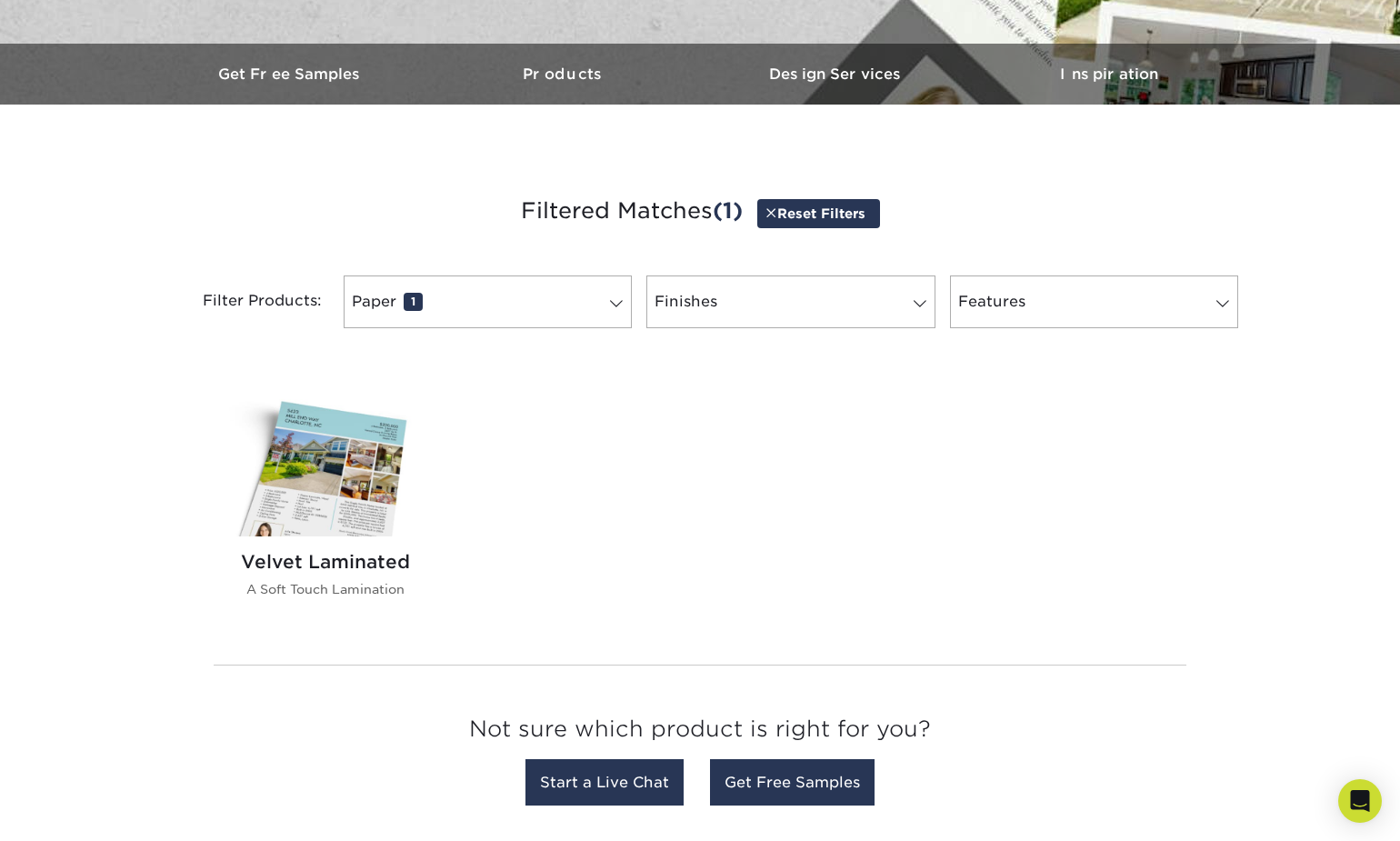
click at [826, 209] on link "Reset Filters" at bounding box center [818, 213] width 122 height 29
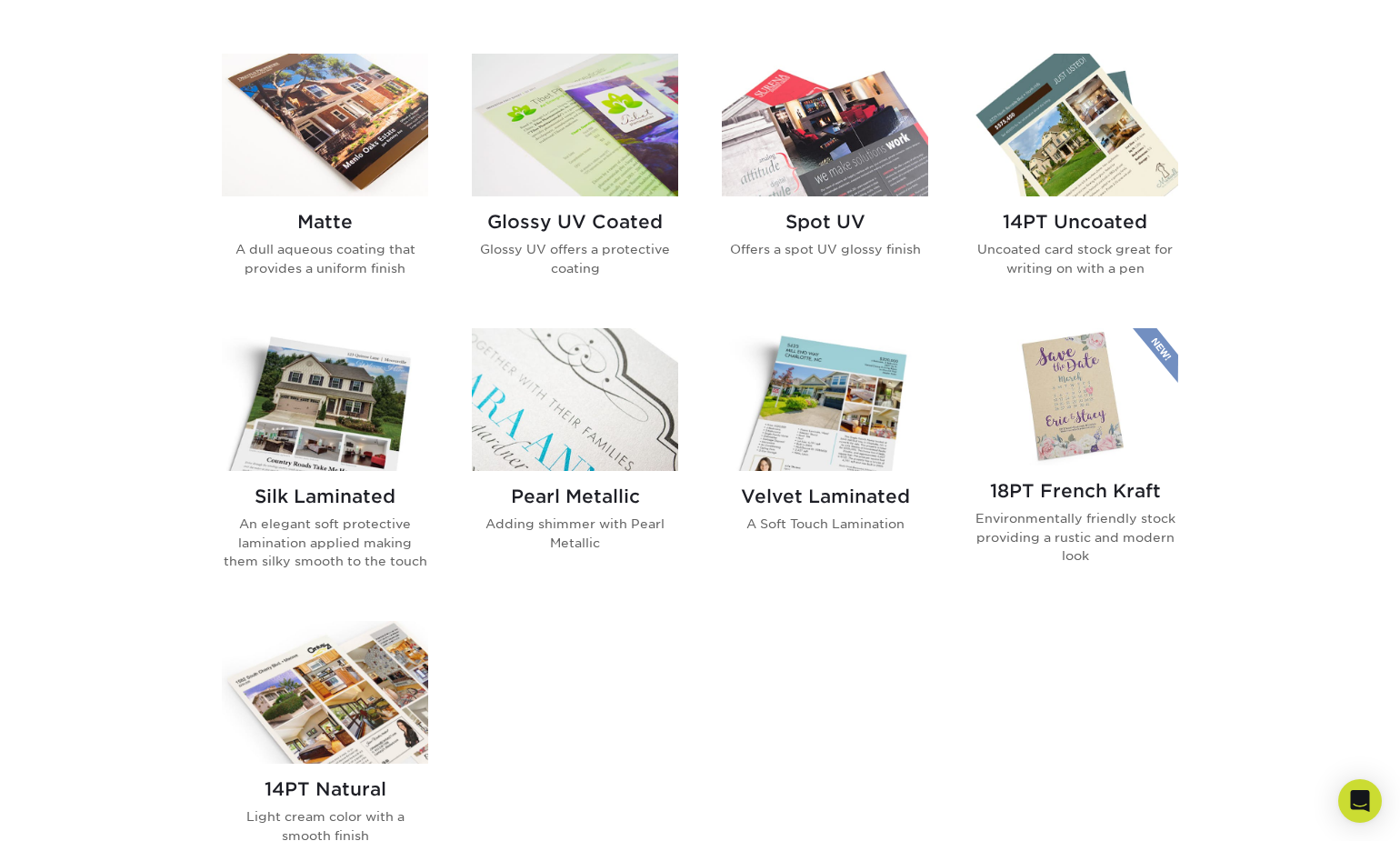
scroll to position [866, 0]
click at [583, 241] on p "Glossy UV offers a protective coating" at bounding box center [575, 258] width 206 height 38
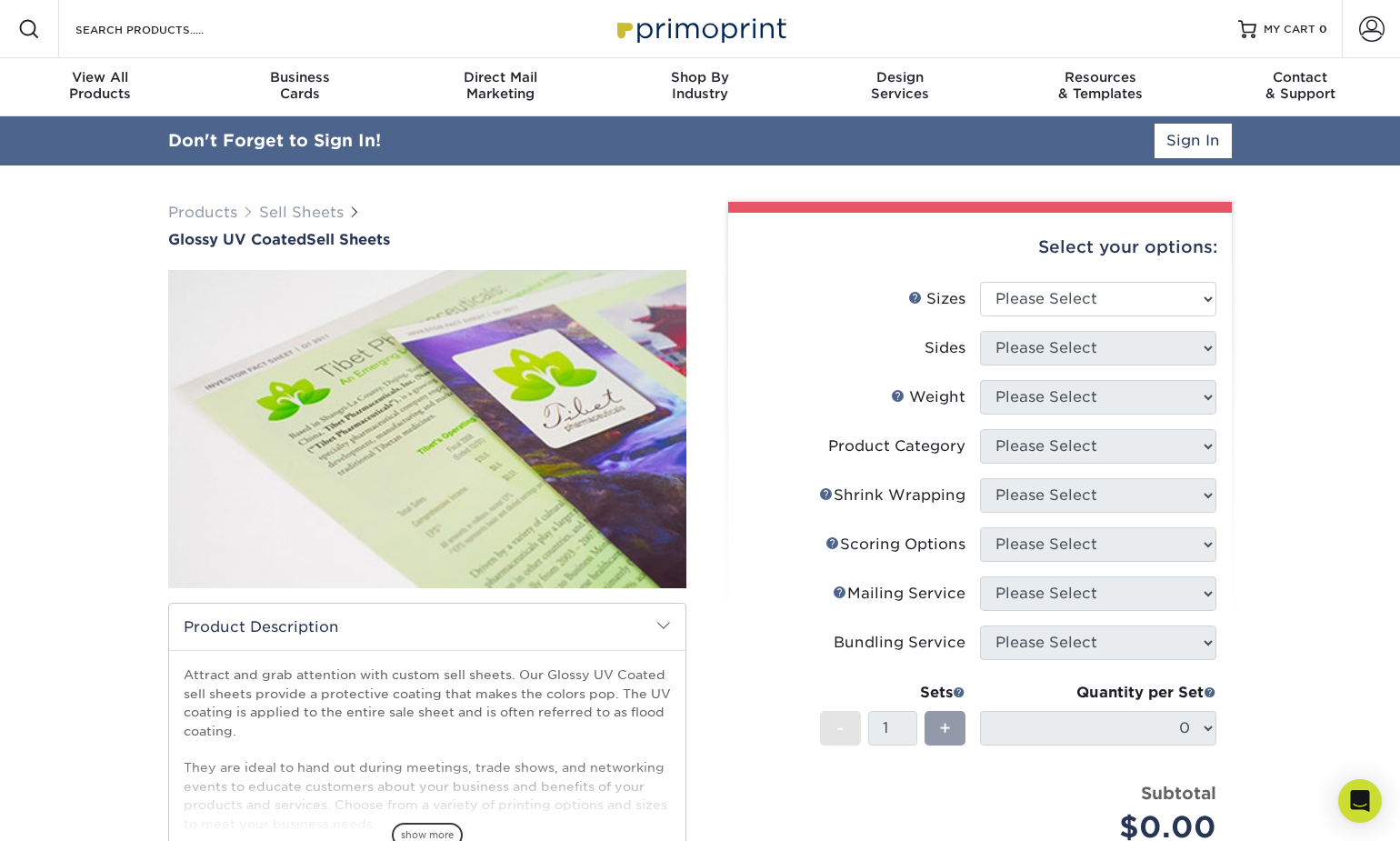
click at [1012, 249] on div "Select your options:" at bounding box center [980, 247] width 475 height 69
click at [1014, 289] on select "Please Select 6" x 18" 7" x 12" 8" x 10" 8.5" x 11" 8.5" x 14" 9" x 12" 9" x 18…" at bounding box center [1098, 299] width 237 height 35
select select "8.50x11.00"
click at [980, 282] on select "Please Select 6" x 18" 7" x 12" 8" x 10" 8.5" x 11" 8.5" x 14" 9" x 12" 9" x 18…" at bounding box center [1098, 299] width 237 height 35
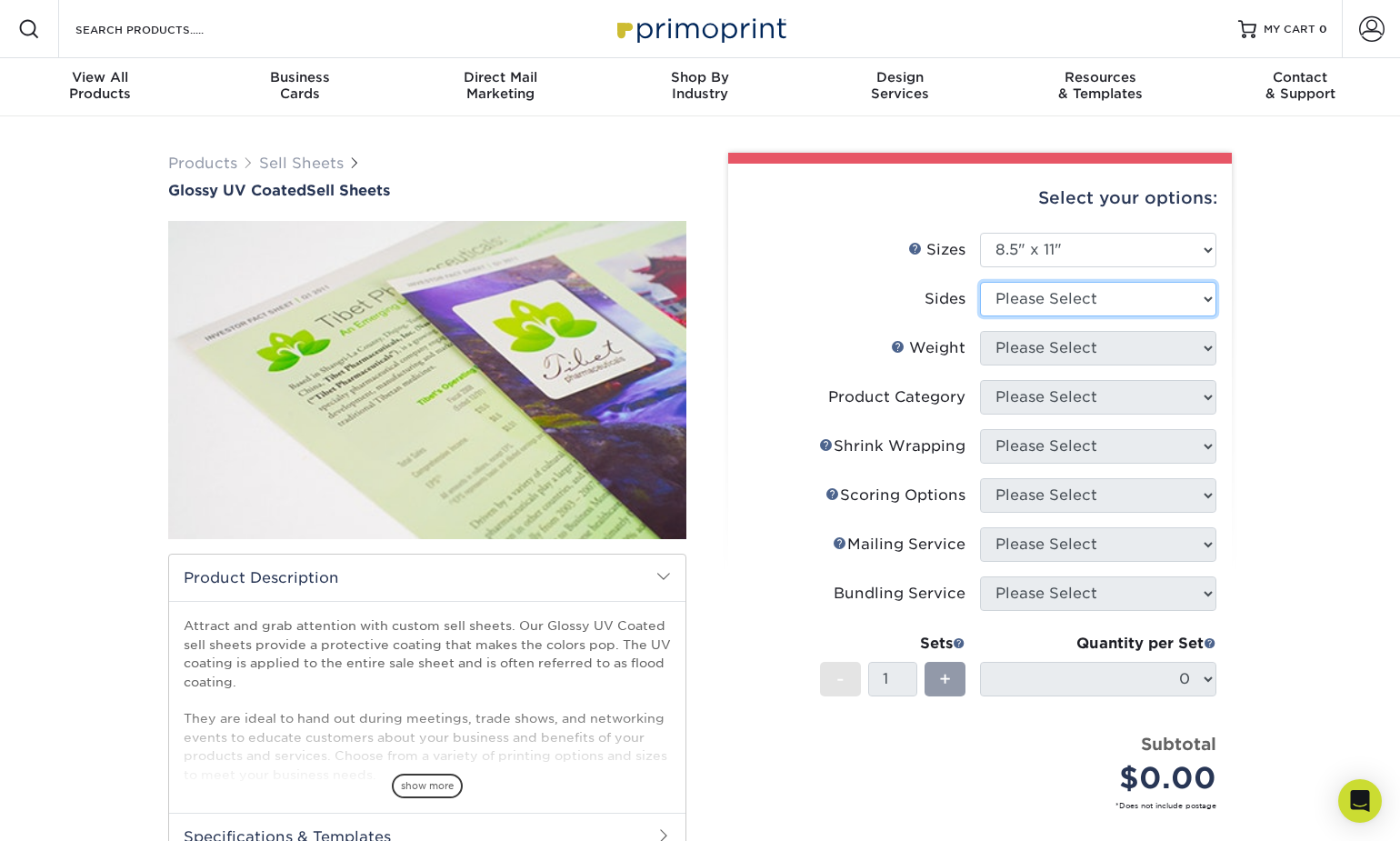
click at [1009, 300] on select "Please Select Print Both Sides Print Front Only" at bounding box center [1098, 299] width 237 height 35
select select "13abbda7-1d64-4f25-8bb2-c179b224825d"
click at [980, 282] on select "Please Select Print Both Sides Print Front Only" at bounding box center [1098, 299] width 237 height 35
click at [1015, 354] on select "Please Select 16PT 14PT 18PT C1S" at bounding box center [1098, 349] width 237 height 35
select select "16PT"
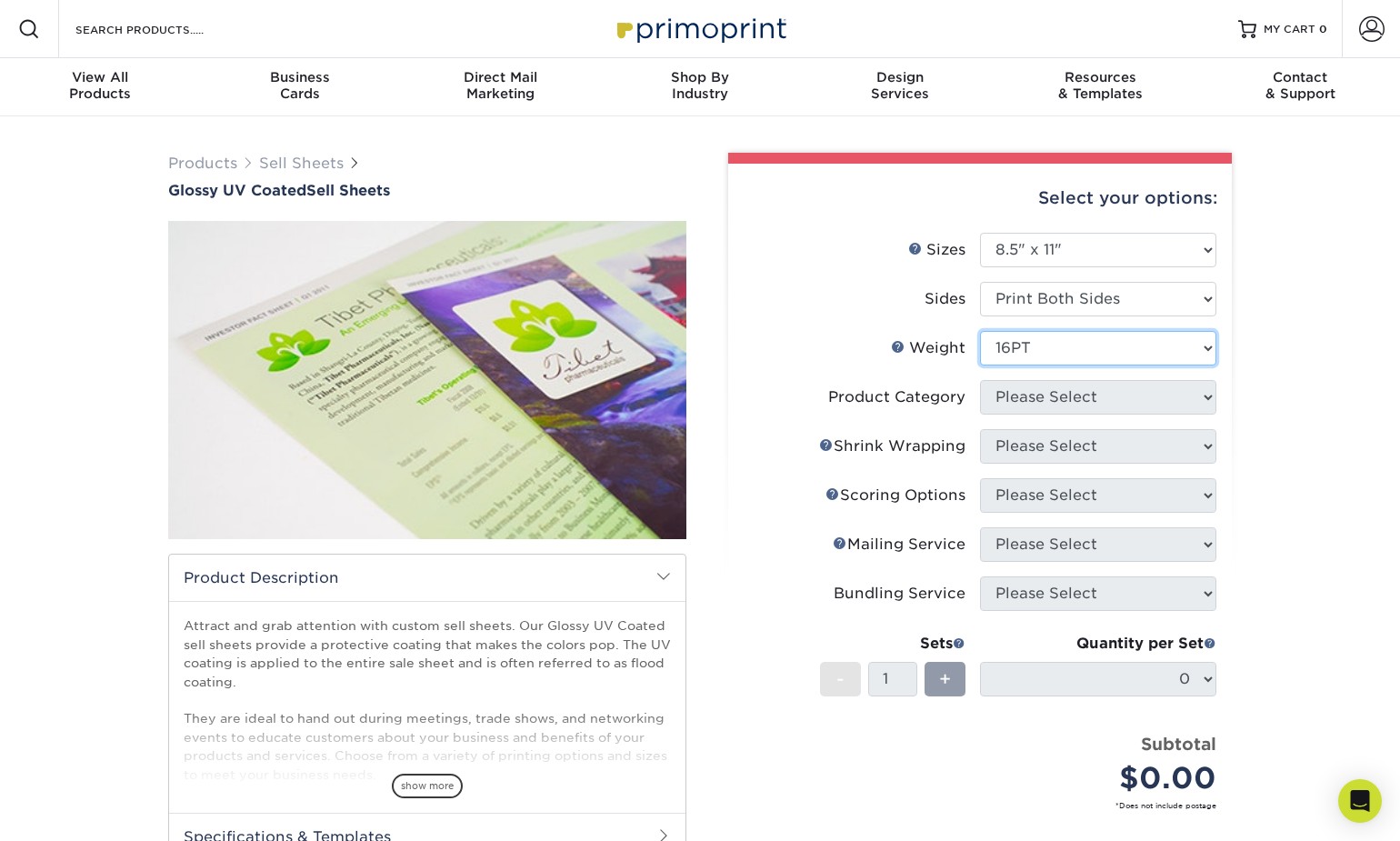
click at [980, 331] on select "Please Select 16PT 14PT 18PT C1S" at bounding box center [1098, 349] width 237 height 35
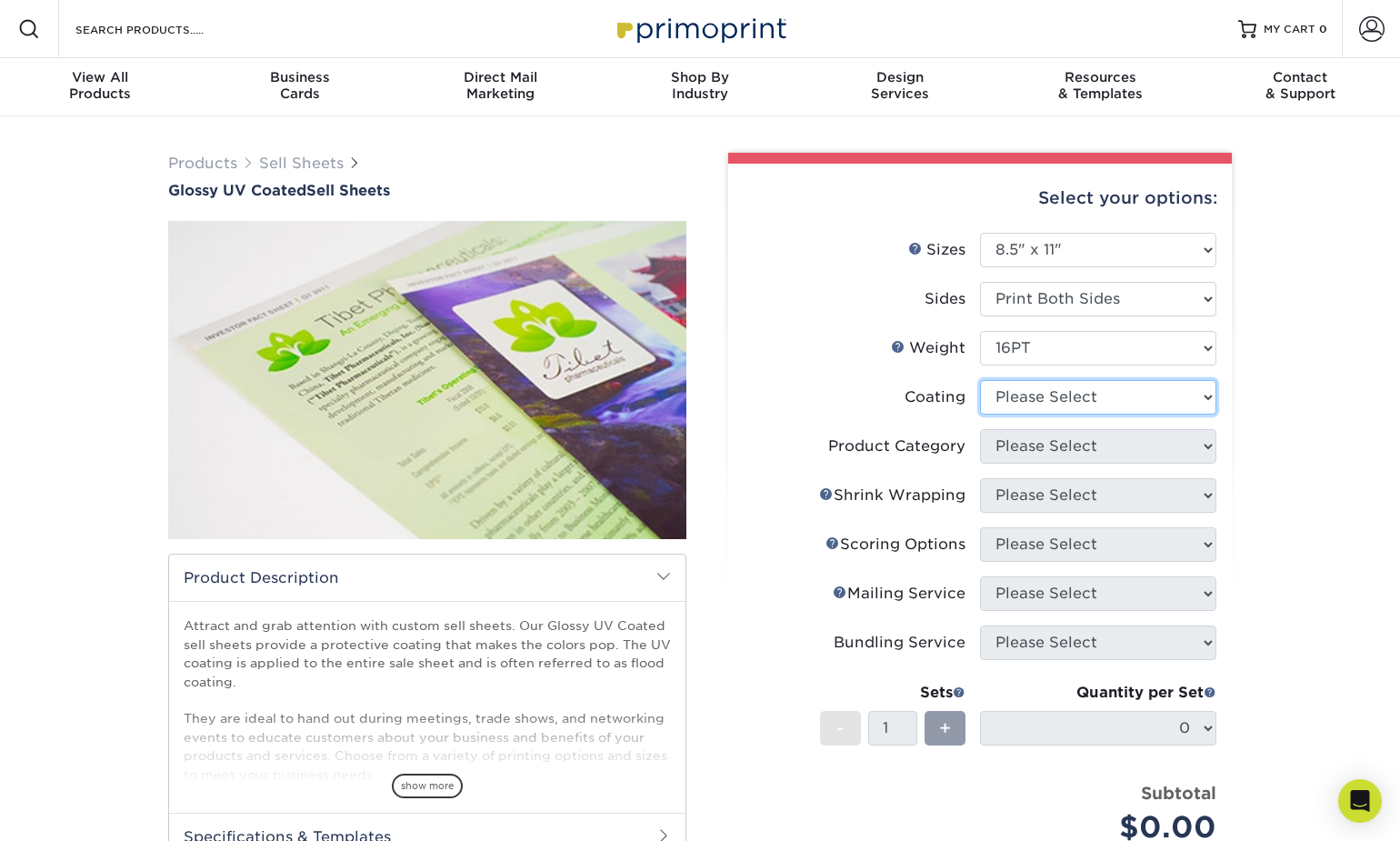
click at [1042, 403] on select at bounding box center [1098, 397] width 237 height 35
select select "1e8116af-acfc-44b1-83dc-8181aa338834"
click at [980, 380] on select at bounding box center [1098, 397] width 237 height 35
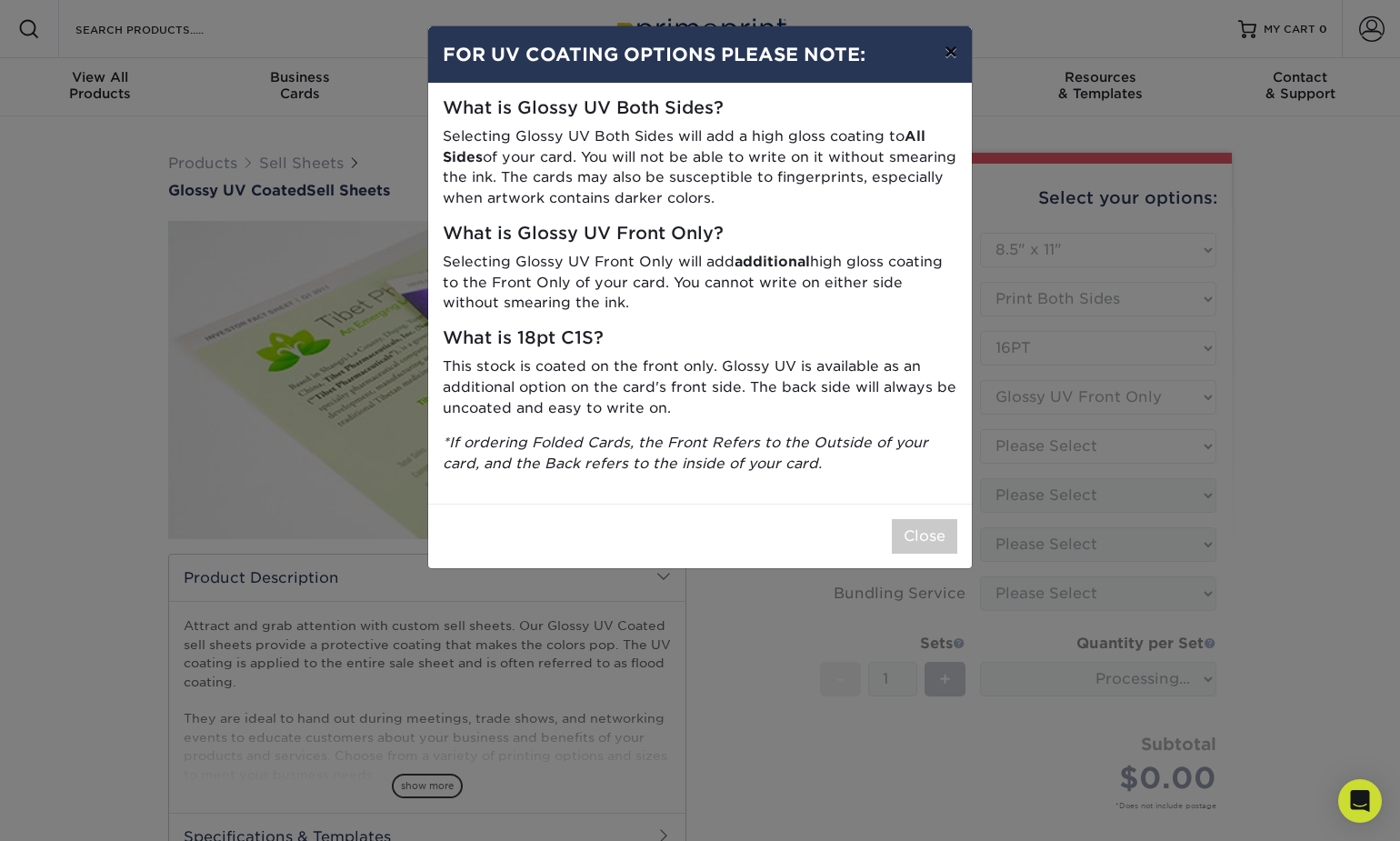
drag, startPoint x: 951, startPoint y: 56, endPoint x: 991, endPoint y: 124, distance: 78.9
click at [951, 57] on button "×" at bounding box center [951, 52] width 41 height 51
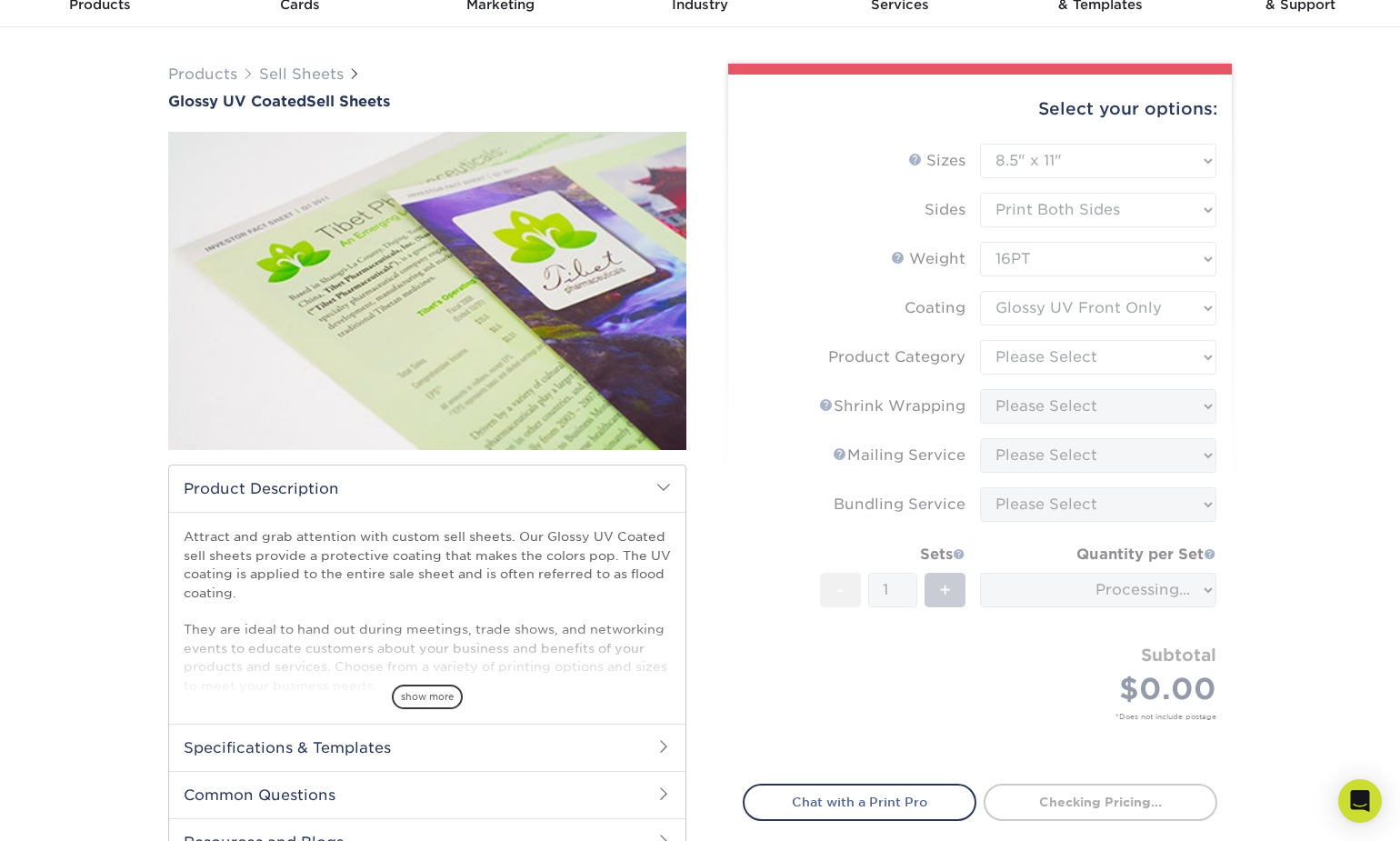
scroll to position [91, 0]
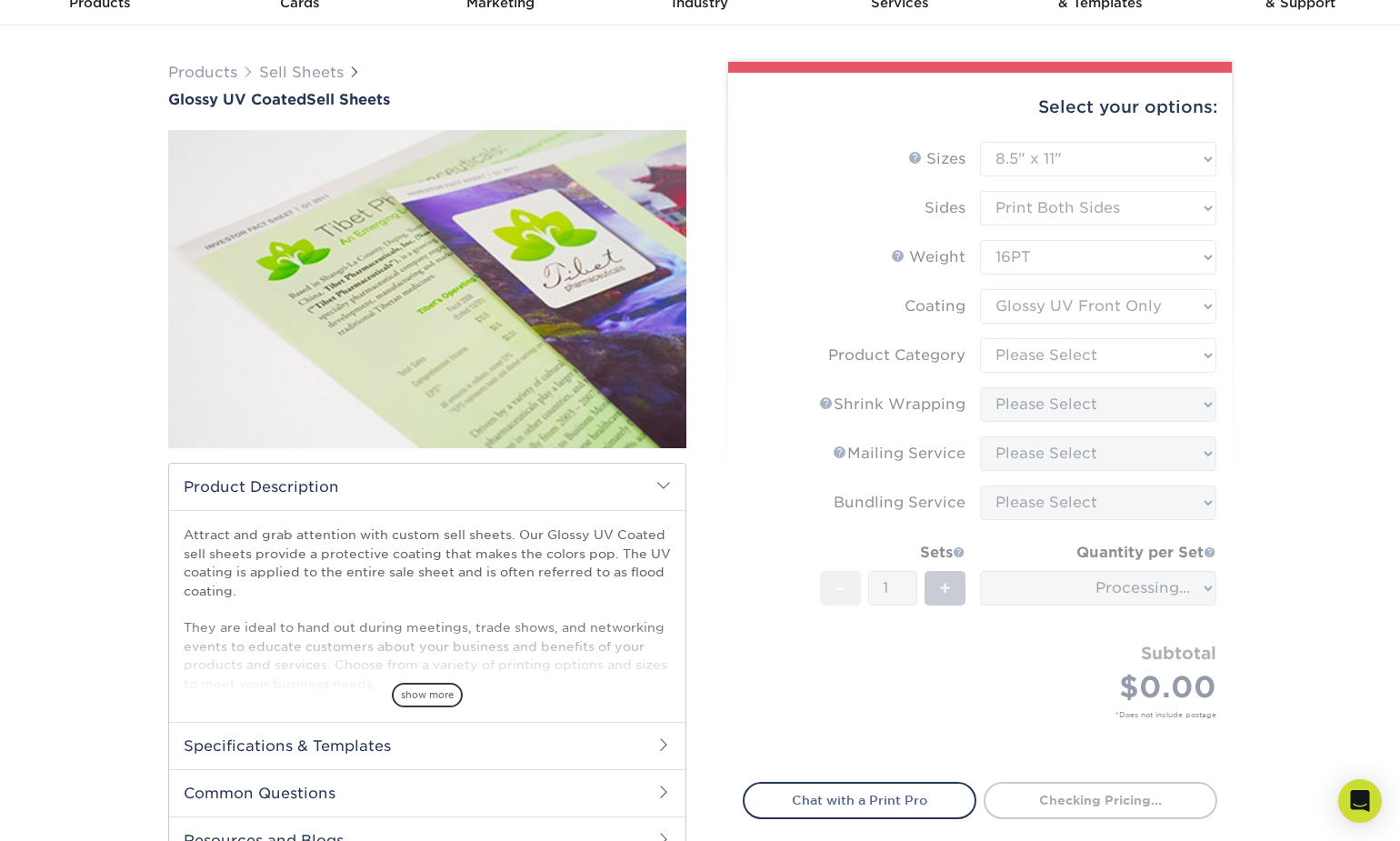
click at [1026, 373] on form "Sizes Help Sizes Please Select 6" x 18" 7" x 12" 8" x 10" 8.5" x 11" 8.5" x 14"…" at bounding box center [980, 451] width 475 height 619
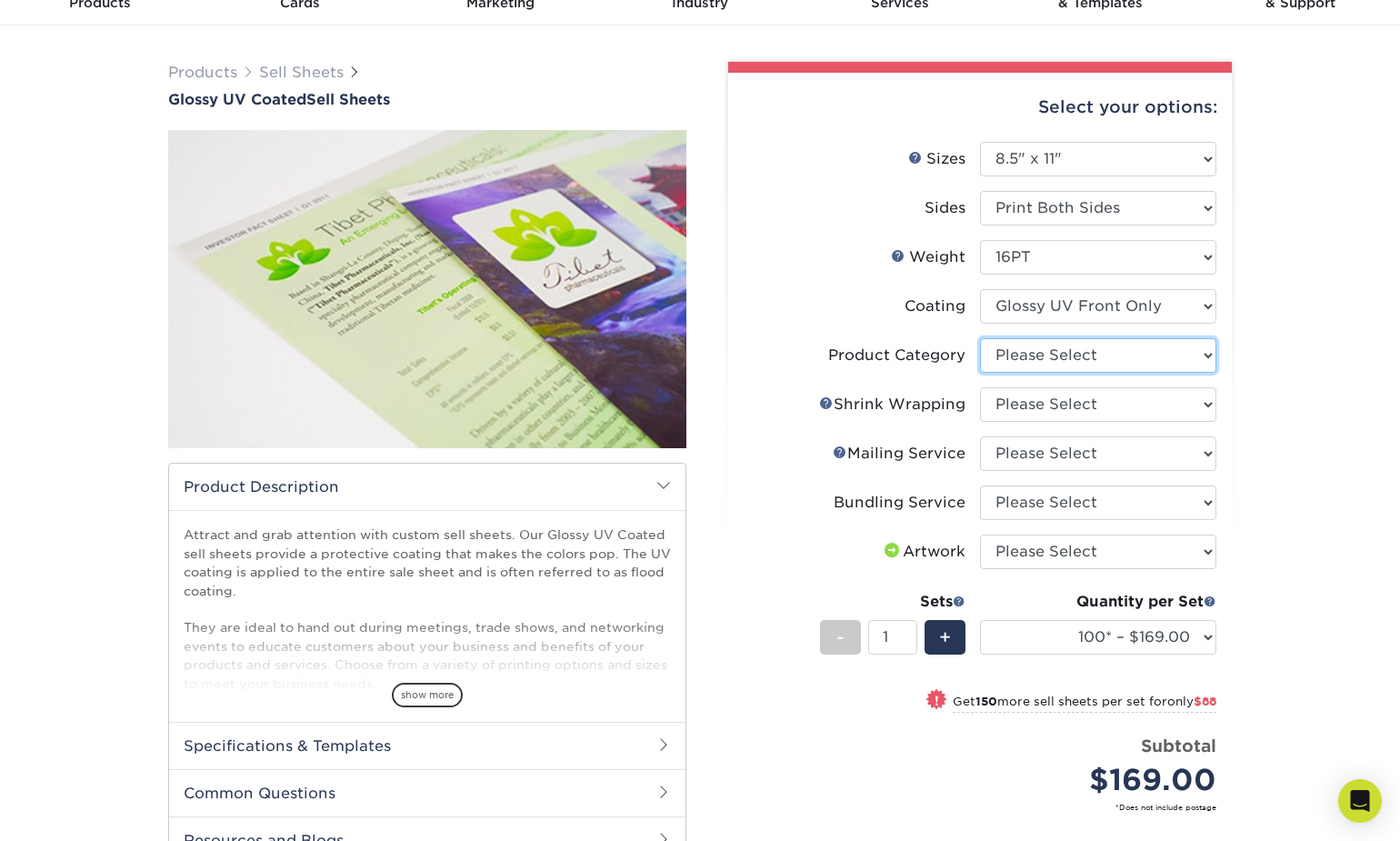
click at [1024, 366] on select "Please Select Sell Sheets" at bounding box center [1098, 355] width 237 height 35
select select "eddd4a87-9082-47bb-843b-3bca55f6c842"
click at [980, 338] on select "Please Select Sell Sheets" at bounding box center [1098, 355] width 237 height 35
click at [1025, 410] on select "Please Select No Shrink Wrapping Shrink Wrap 100 Per Package Shrink Wrap 50 Per…" at bounding box center [1098, 405] width 237 height 35
select select "c8749376-e7da-41d0-b3dc-647faf84d907"
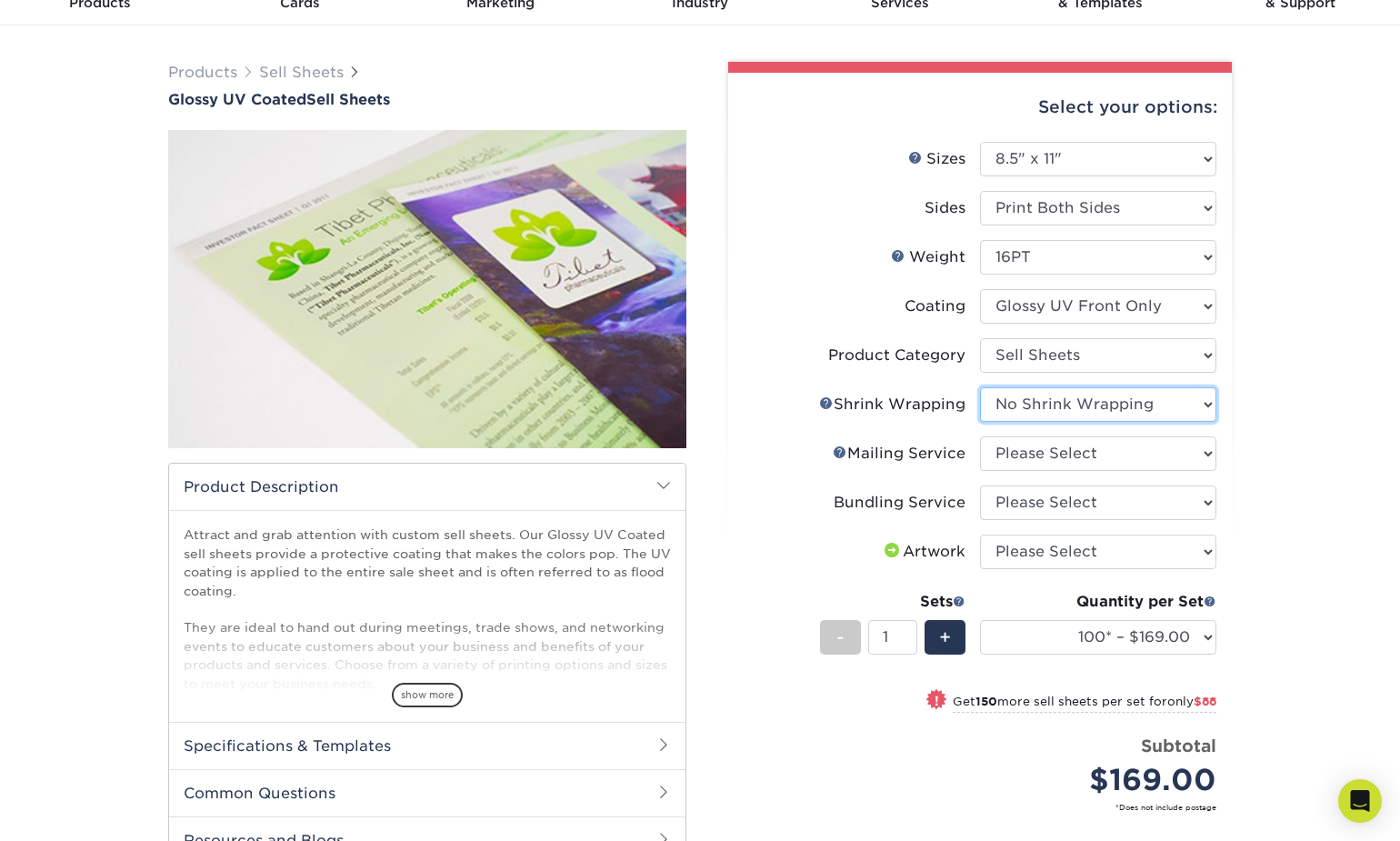
click at [980, 387] on select "Please Select No Shrink Wrapping Shrink Wrap 100 Per Package Shrink Wrap 50 Per…" at bounding box center [1098, 405] width 237 height 35
click at [1019, 462] on select "Please Select No Direct Mailing Service No, I will mail/stamp/imprint Direct Ma…" at bounding box center [1098, 454] width 237 height 35
select select "3e5e9bdd-d78a-4c28-a41d-fe1407925ca6"
click at [980, 436] on select "Please Select No Direct Mailing Service No, I will mail/stamp/imprint Direct Ma…" at bounding box center [1098, 454] width 237 height 35
click at [1020, 504] on select "Please Select No Bundling Services Yes, Bundles of 50 (+2 Days) Yes, Bundles of…" at bounding box center [1098, 503] width 237 height 35
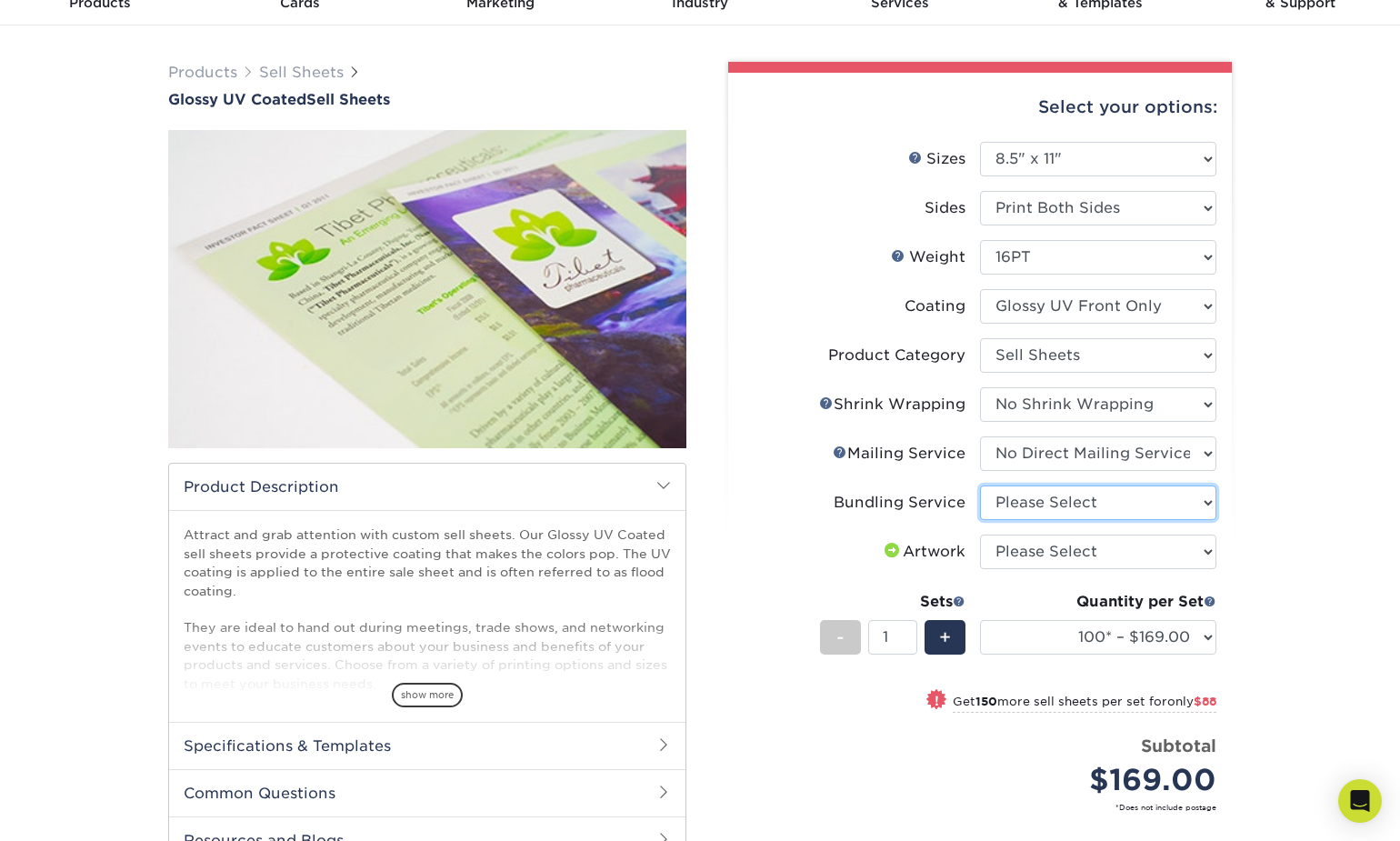
select select "58689abb-25c0-461c-a4c3-a80b627d6649"
click at [980, 486] on select "Please Select No Bundling Services Yes, Bundles of 50 (+2 Days) Yes, Bundles of…" at bounding box center [1098, 503] width 237 height 35
click at [1027, 545] on select "Please Select I will upload files I need a design - $150" at bounding box center [1098, 552] width 237 height 35
select select "upload"
click at [980, 535] on select "Please Select I will upload files I need a design - $150" at bounding box center [1098, 552] width 237 height 35
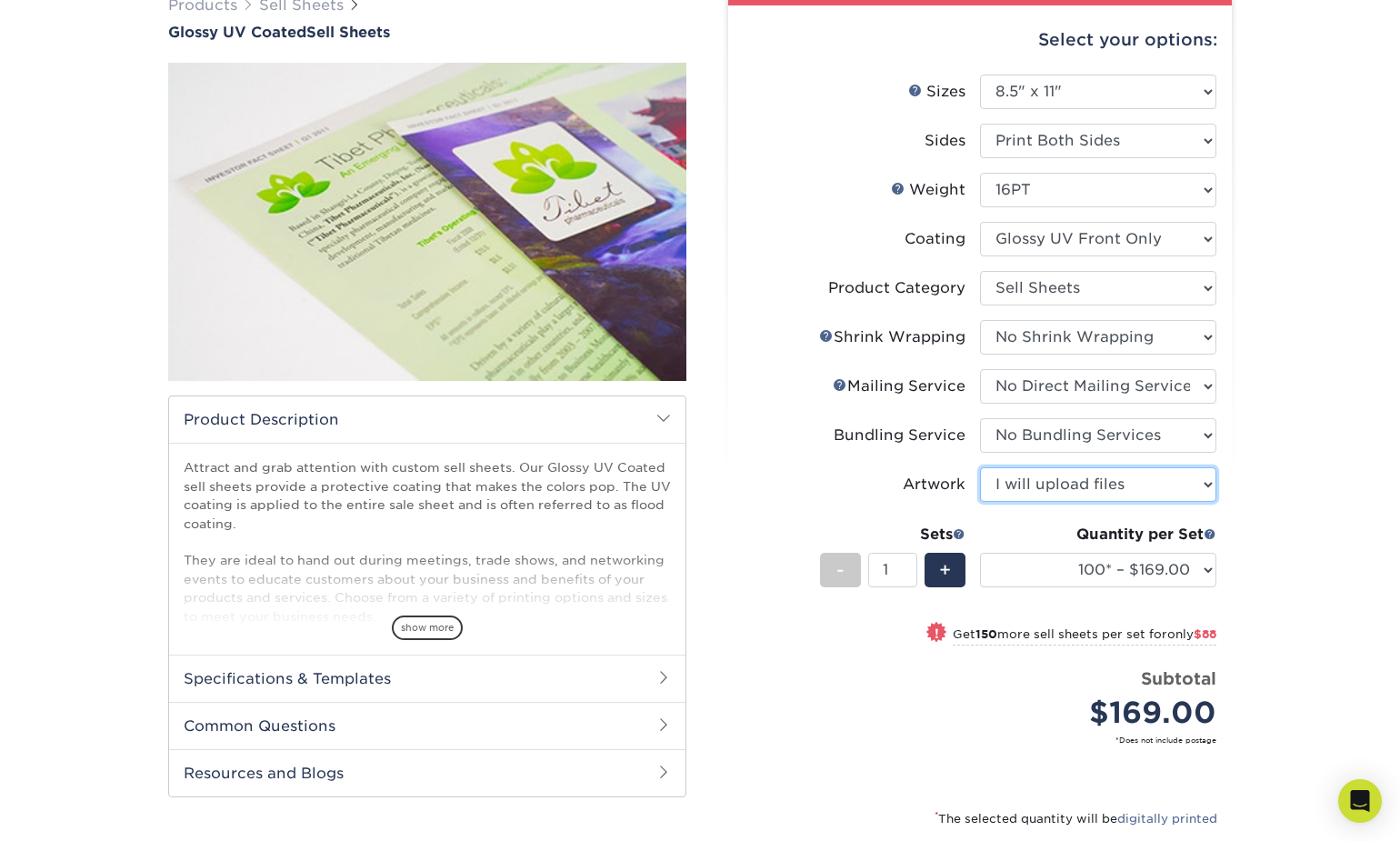
scroll to position [166, 0]
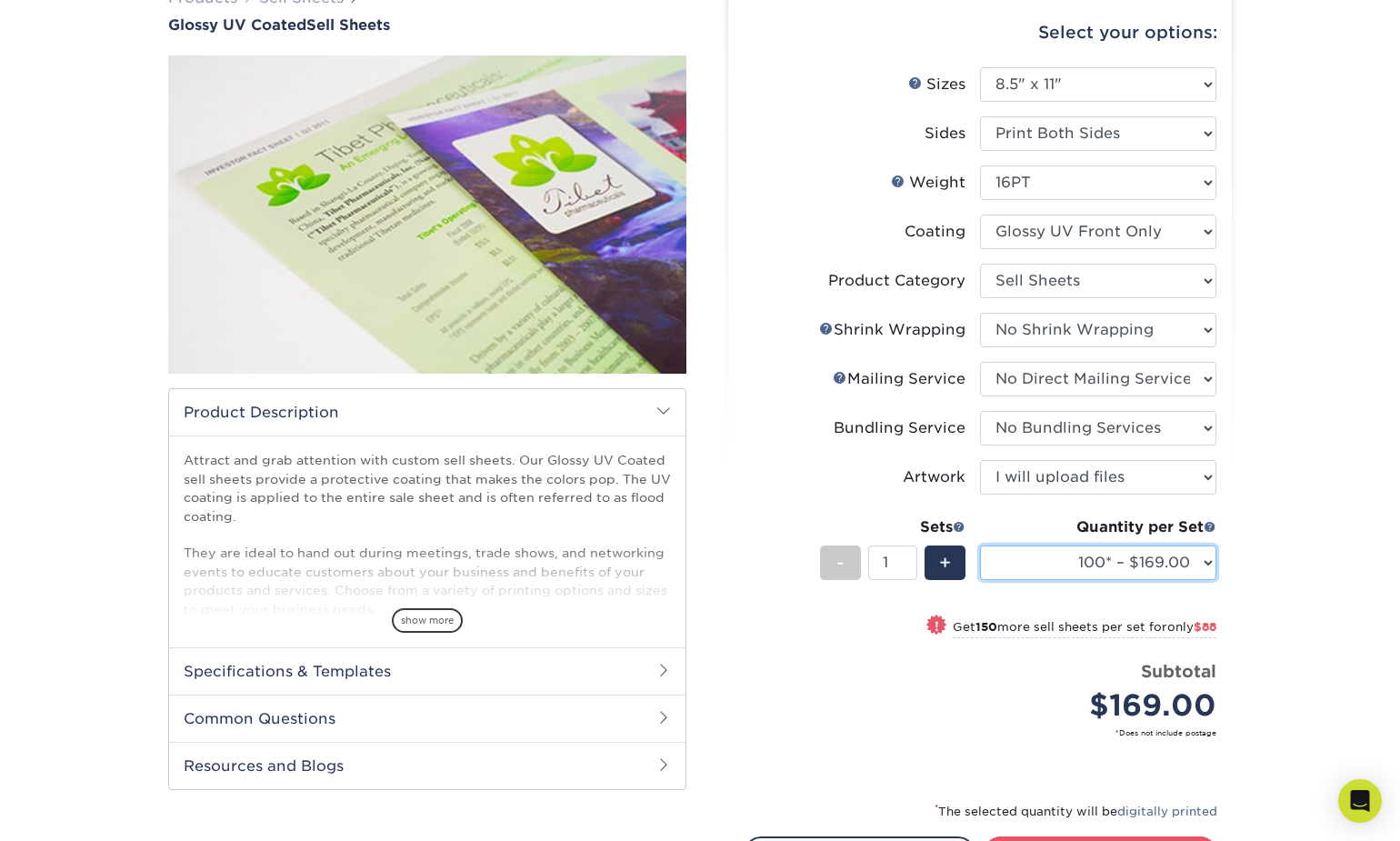
click at [1092, 568] on select "100* – $169.00 250* – $257.00 500 – $307.00 1000 – $353.00 2500 – $595.00 5000 …" at bounding box center [1098, 563] width 237 height 35
click at [980, 546] on select "100* – $169.00 250* – $257.00 500 – $307.00 1000 – $353.00 2500 – $595.00 5000 …" at bounding box center [1098, 563] width 237 height 35
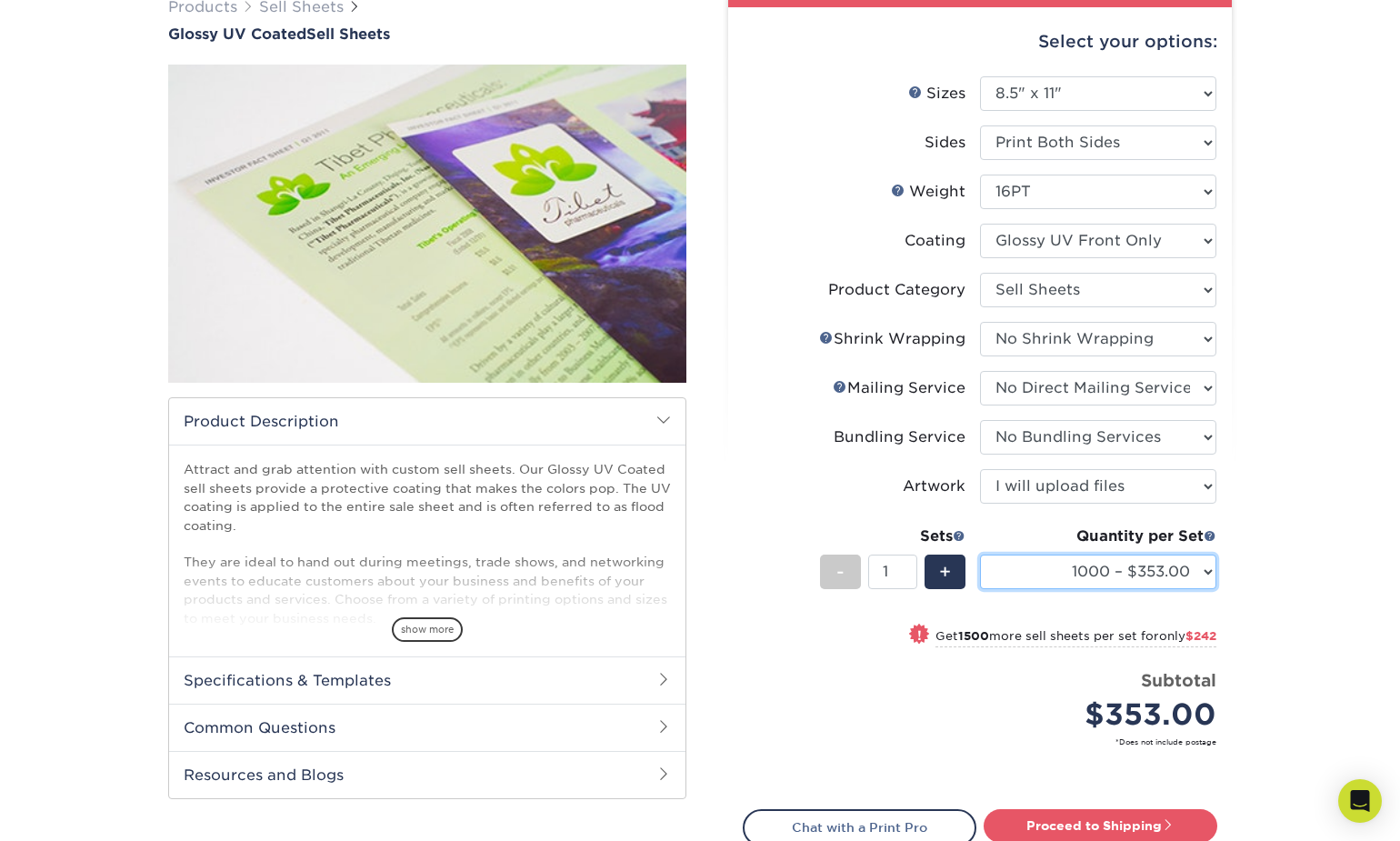
scroll to position [111, 0]
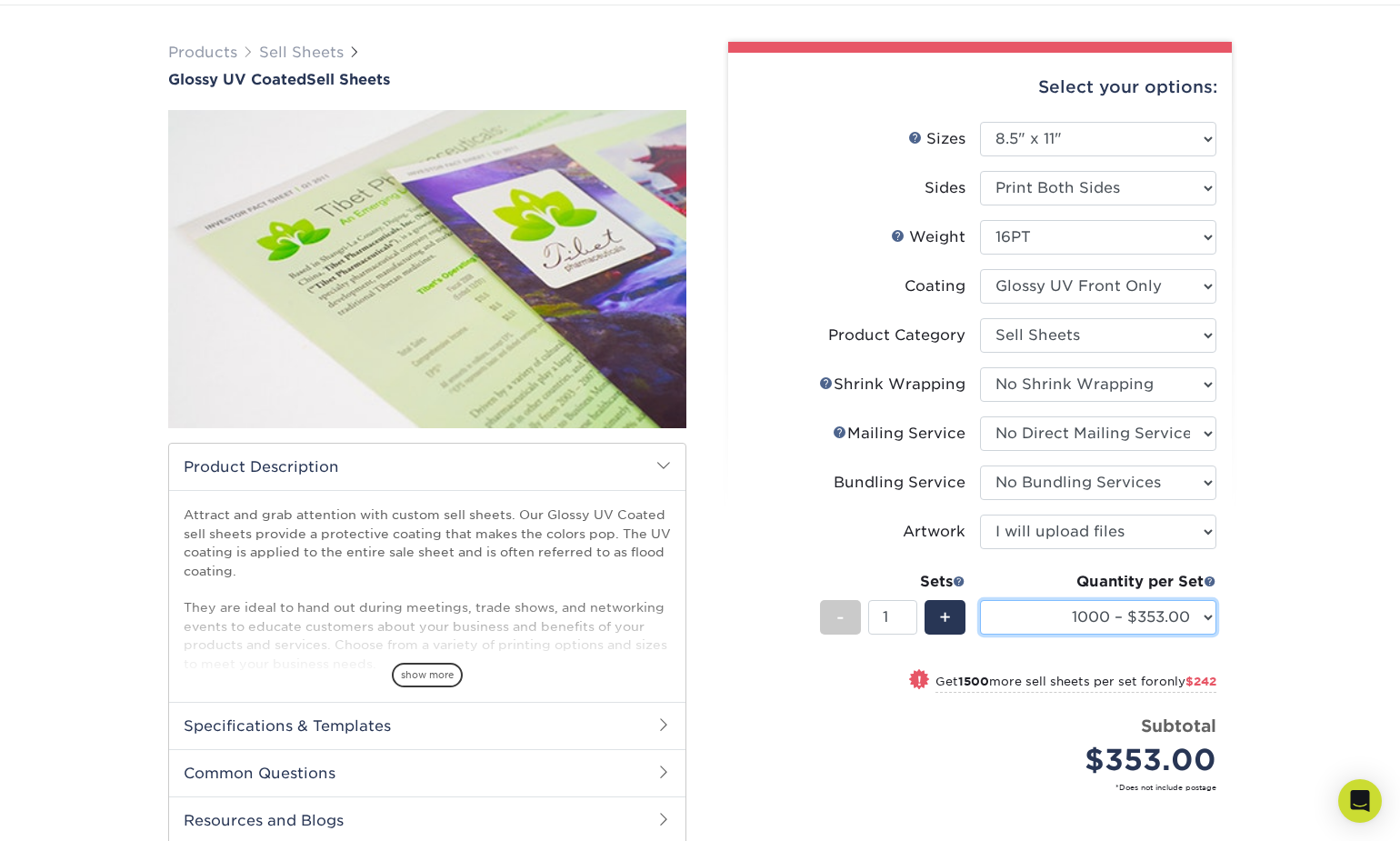
click at [1077, 627] on select "100* – $169.00 250* – $257.00 500 – $307.00 1000 – $353.00 2500 – $595.00 5000 …" at bounding box center [1098, 617] width 237 height 35
click at [980, 600] on select "100* – $169.00 250* – $257.00 500 – $307.00 1000 – $353.00 2500 – $595.00 5000 …" at bounding box center [1098, 617] width 237 height 35
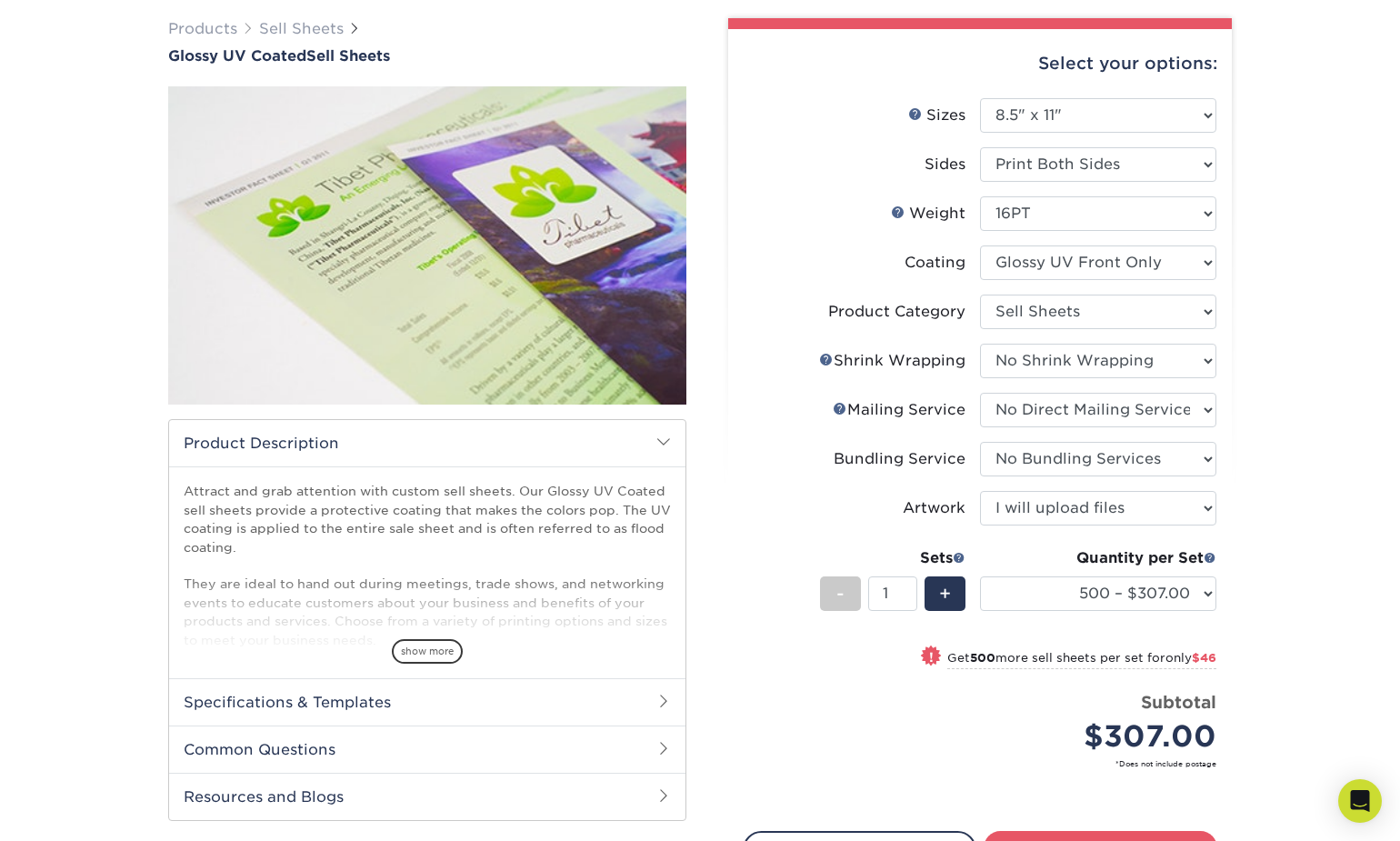
scroll to position [49, 0]
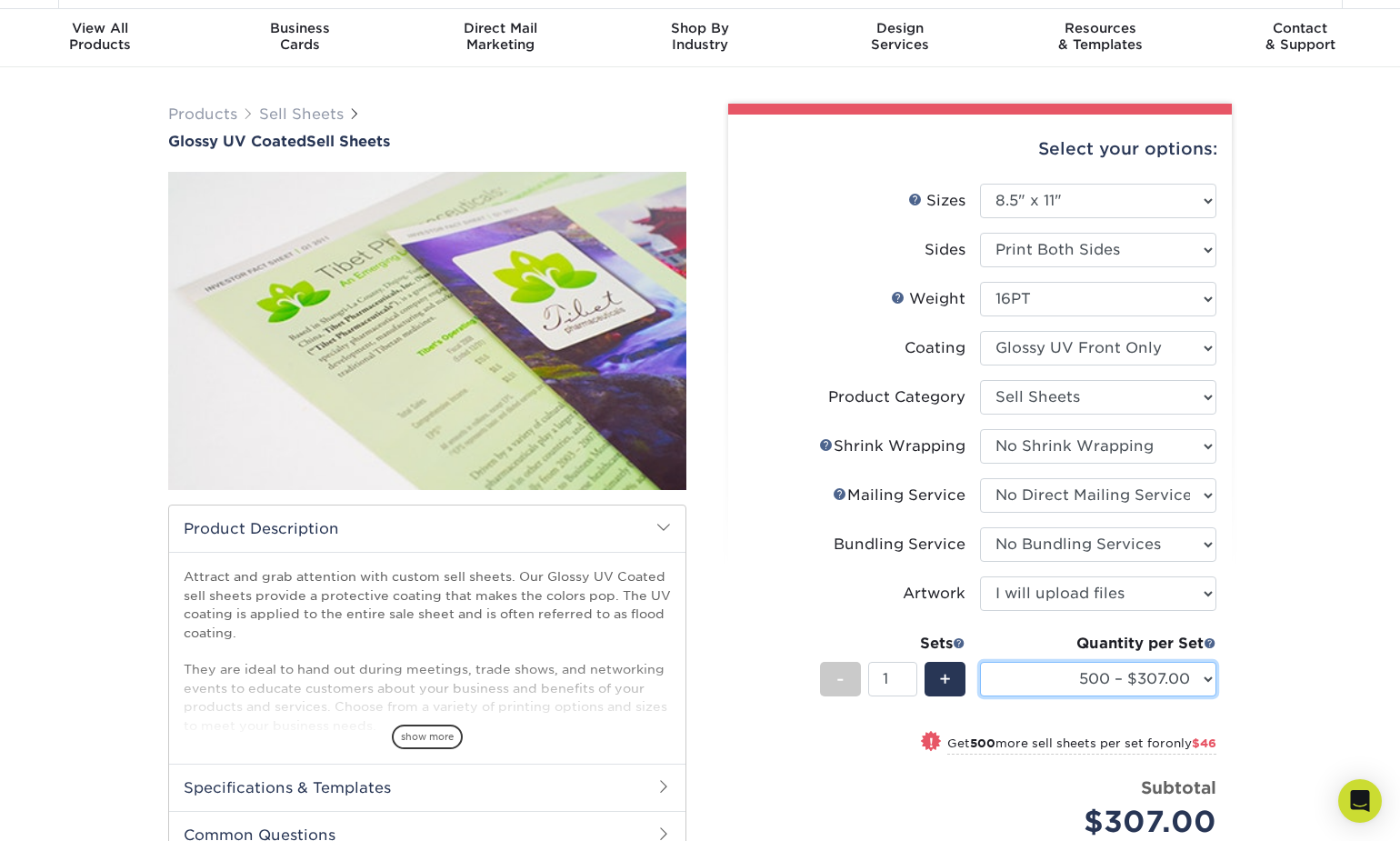
click at [1074, 674] on select "100* – $169.00 250* – $257.00 500 – $307.00 1000 – $353.00 2500 – $595.00 5000 …" at bounding box center [1098, 679] width 237 height 35
select select "1000 – $353.00"
click at [980, 662] on select "100* – $169.00 250* – $257.00 500 – $307.00 1000 – $353.00 2500 – $595.00 5000 …" at bounding box center [1098, 679] width 237 height 35
